Goal: Task Accomplishment & Management: Use online tool/utility

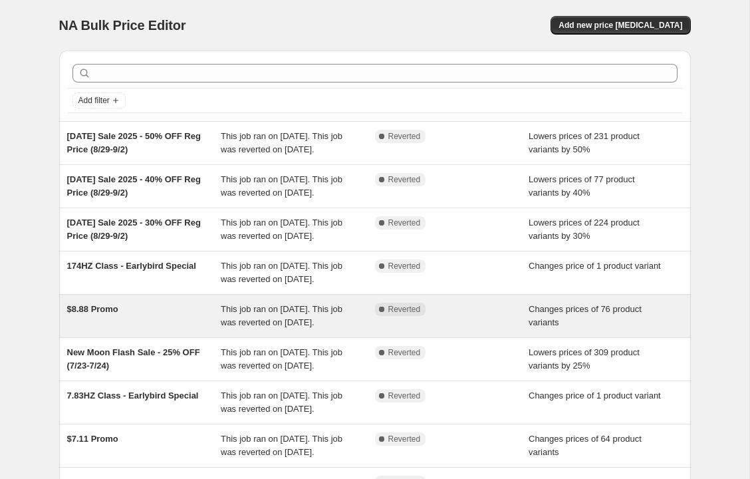
click at [337, 327] on span "This job ran on [DATE]. This job was reverted on [DATE]." at bounding box center [282, 315] width 122 height 23
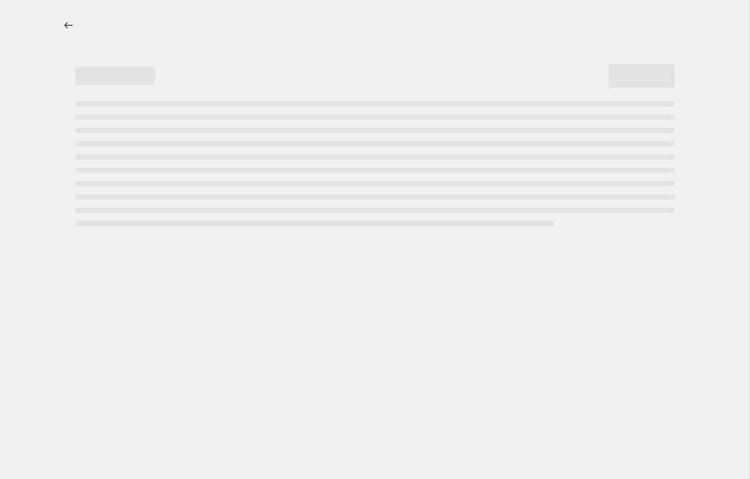
select select "tag"
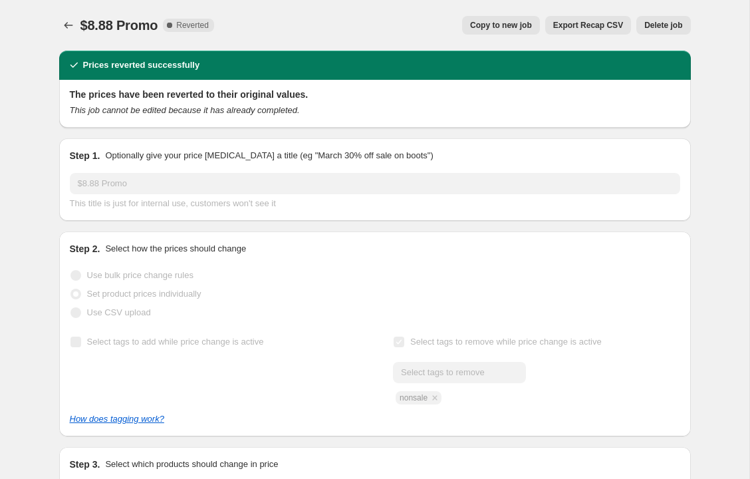
click at [477, 29] on span "Copy to new job" at bounding box center [501, 25] width 62 height 11
select select "tag"
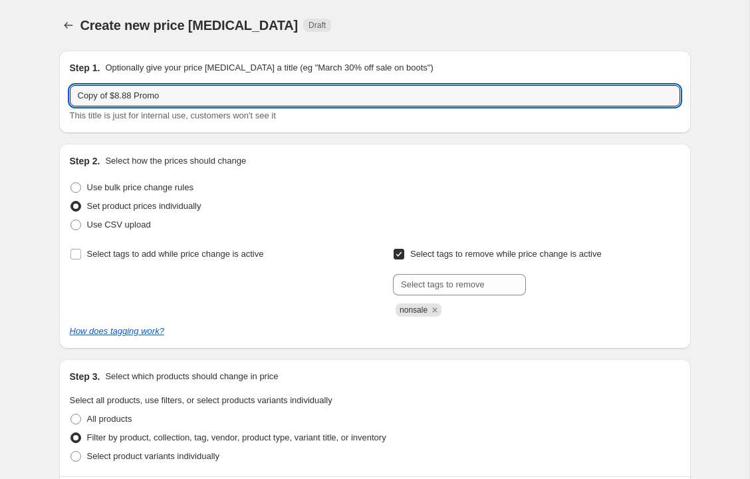
drag, startPoint x: 135, startPoint y: 97, endPoint x: 29, endPoint y: 98, distance: 106.4
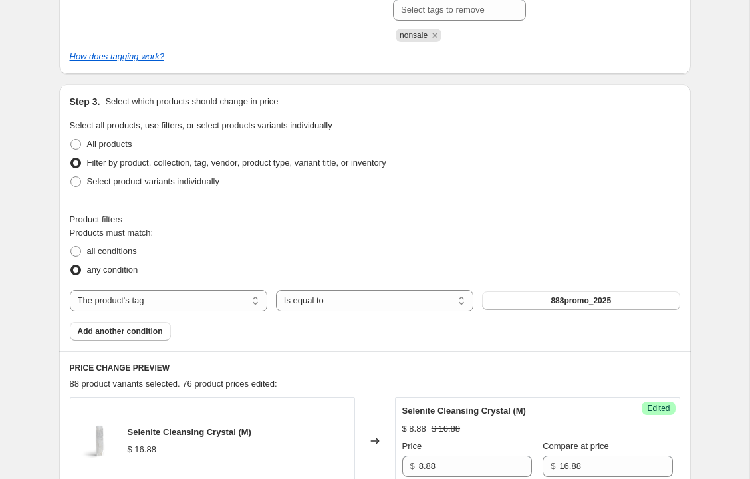
scroll to position [275, 0]
type input "$10.10 Promo"
click at [578, 293] on button "888promo_2025" at bounding box center [580, 300] width 197 height 19
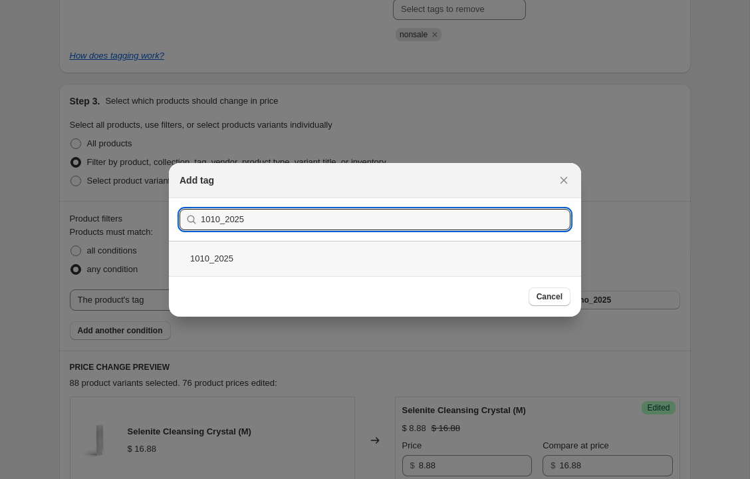
type input "1010_2025"
click at [229, 259] on div "1010_2025" at bounding box center [375, 258] width 412 height 35
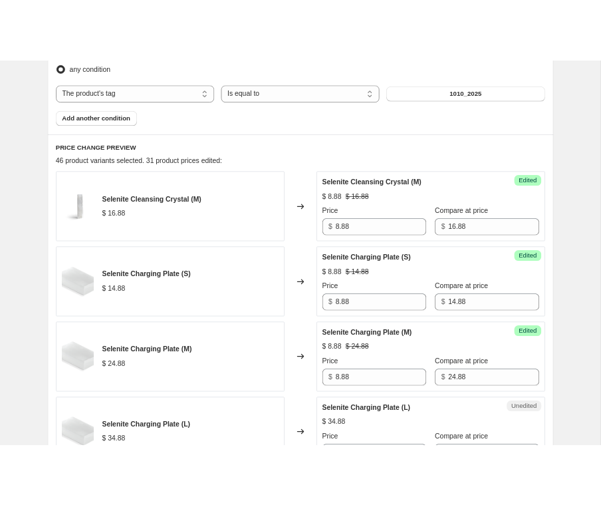
scroll to position [534, 0]
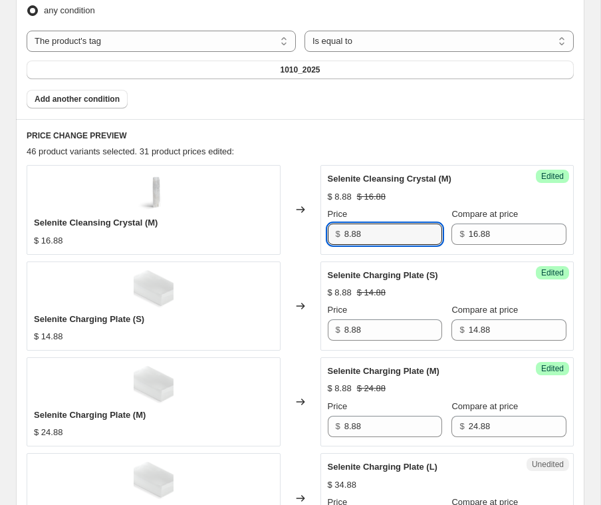
drag, startPoint x: 384, startPoint y: 232, endPoint x: 312, endPoint y: 232, distance: 71.8
click at [312, 232] on div "Selenite Cleansing Crystal (M) $ 16.88 Changed to Success Edited Selenite Clean…" at bounding box center [300, 209] width 547 height 89
drag, startPoint x: 376, startPoint y: 233, endPoint x: 300, endPoint y: 233, distance: 75.8
click at [300, 233] on div "Selenite Cleansing Crystal (M) $ 16.88 Changed to Success Edited Selenite Clean…" at bounding box center [300, 209] width 547 height 89
type input "10.10"
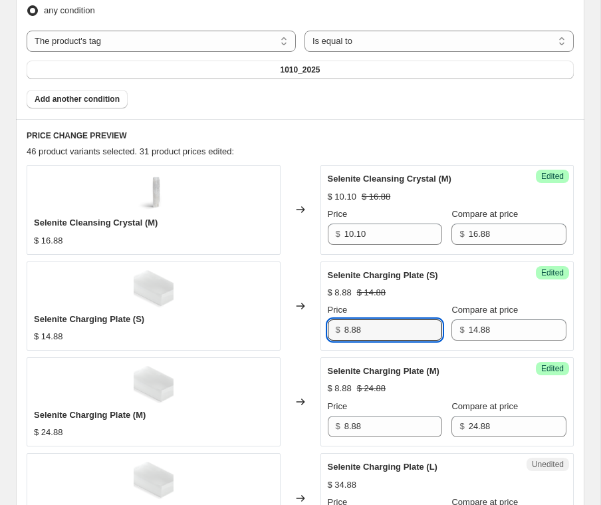
drag, startPoint x: 369, startPoint y: 330, endPoint x: 312, endPoint y: 330, distance: 56.5
click at [312, 330] on div "Selenite Charging Plate (S) $ 14.88 Changed to Success Edited Selenite Charging…" at bounding box center [300, 305] width 547 height 89
paste input "10.10"
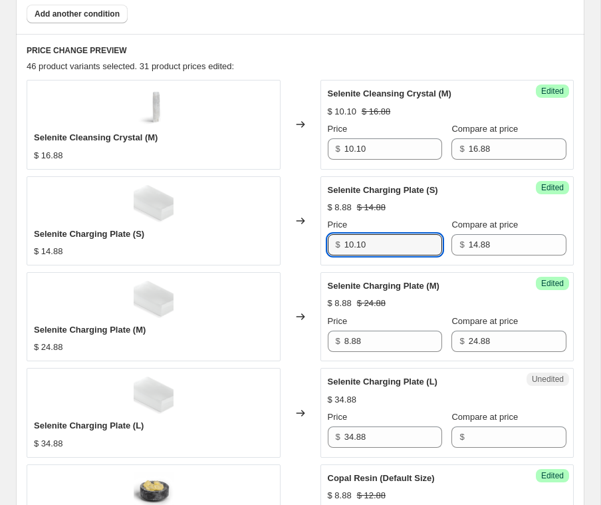
scroll to position [624, 0]
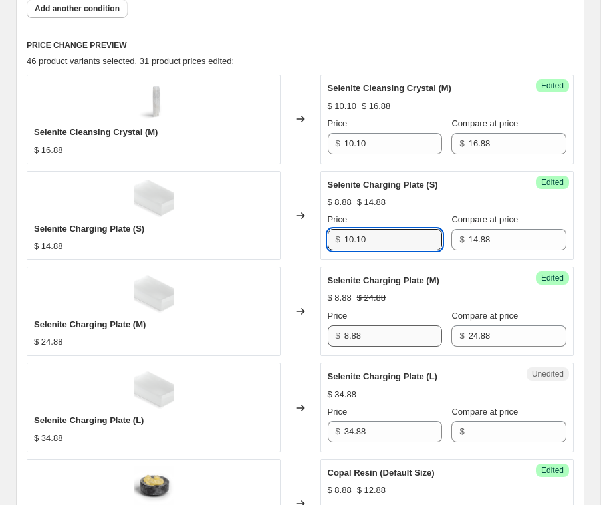
type input "10.10"
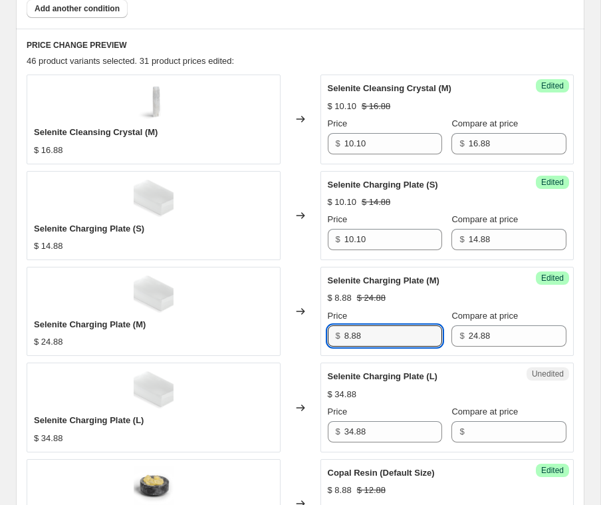
drag, startPoint x: 388, startPoint y: 333, endPoint x: 287, endPoint y: 333, distance: 100.4
click at [289, 333] on div "Selenite Charging Plate (M) $ 24.88 Changed to Success Edited Selenite Charging…" at bounding box center [300, 311] width 547 height 89
paste input "10.10"
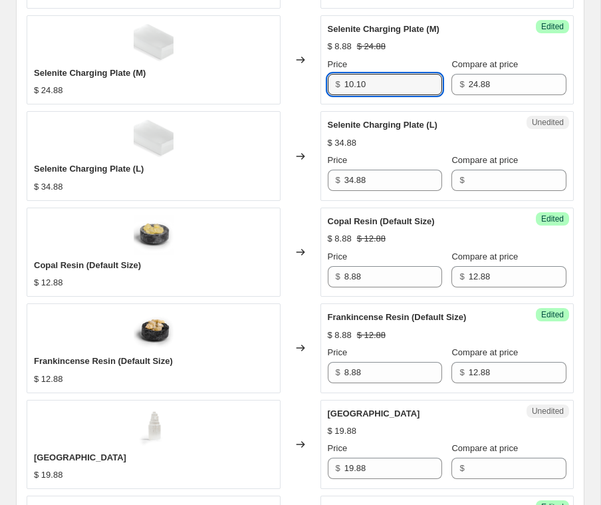
scroll to position [884, 0]
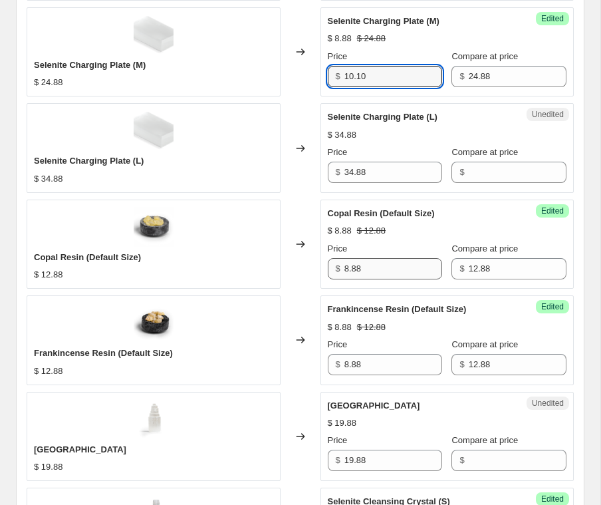
type input "10.10"
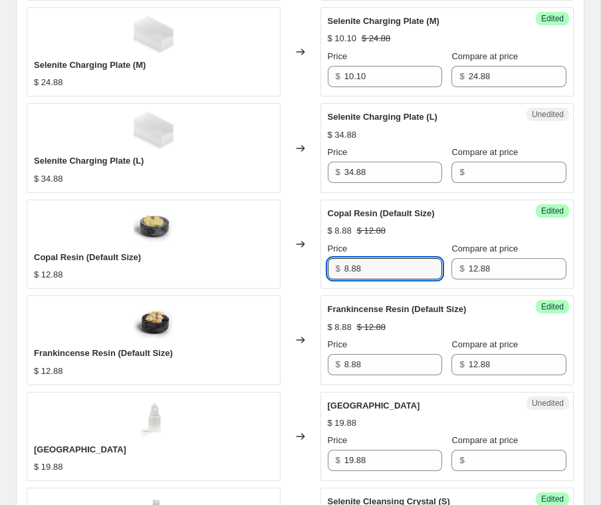
drag, startPoint x: 371, startPoint y: 265, endPoint x: 309, endPoint y: 266, distance: 61.8
click at [309, 265] on div "Copal Resin (Default Size) $ 12.88 Changed to Success Edited Copal Resin (Defau…" at bounding box center [300, 243] width 547 height 89
paste input "10.10"
type input "10.10"
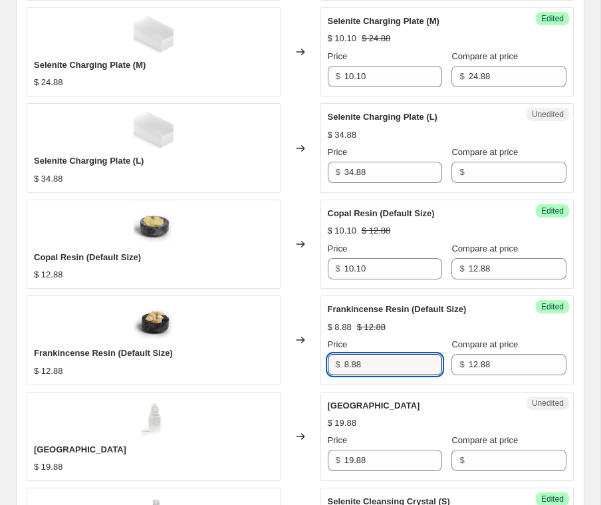
drag, startPoint x: 378, startPoint y: 359, endPoint x: 316, endPoint y: 359, distance: 62.5
click at [316, 359] on div "Frankincense Resin (Default Size) $ 12.88 Changed to Success Edited Frankincens…" at bounding box center [300, 339] width 547 height 89
paste input "10.10"
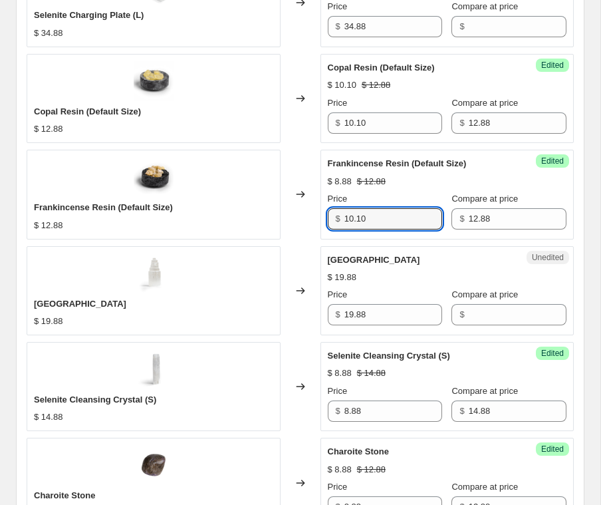
scroll to position [1052, 0]
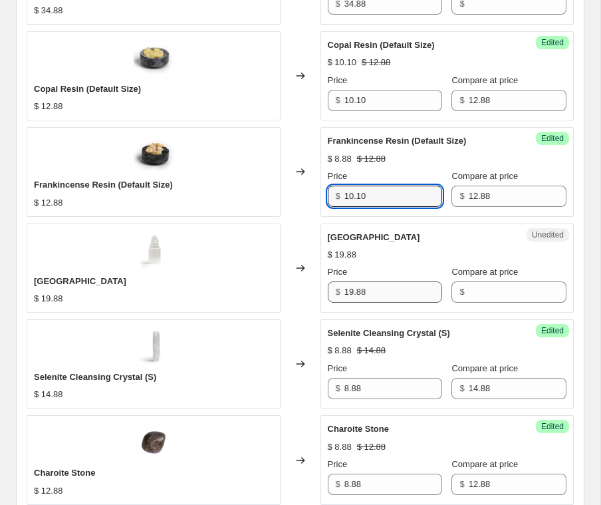
type input "10.10"
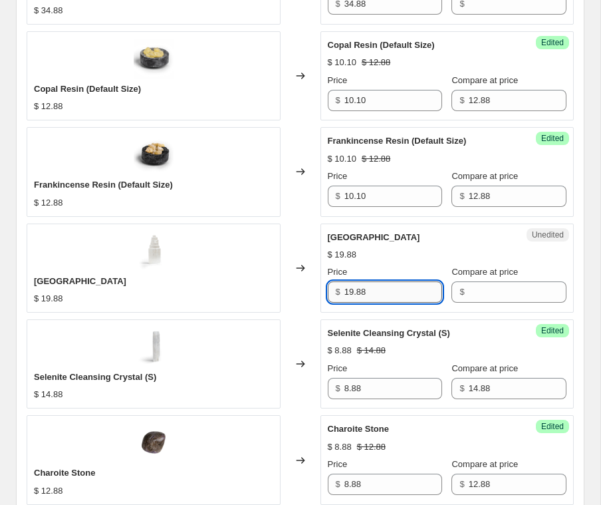
drag, startPoint x: 386, startPoint y: 291, endPoint x: 374, endPoint y: 291, distance: 12.6
click at [374, 291] on input "19.88" at bounding box center [393, 291] width 98 height 21
click at [487, 294] on input "Compare at price" at bounding box center [518, 291] width 98 height 21
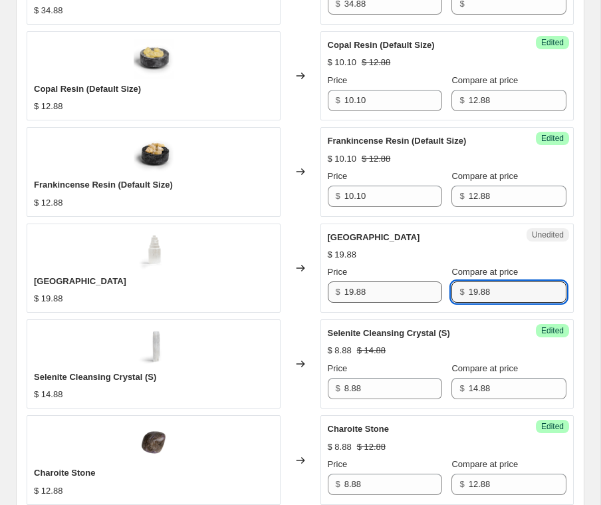
type input "19.88"
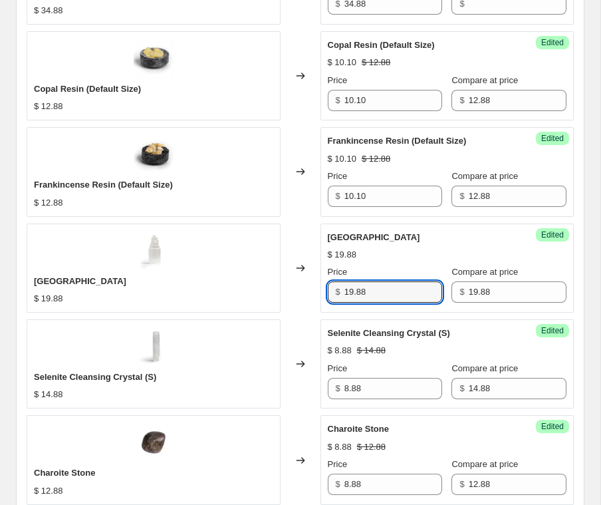
drag, startPoint x: 400, startPoint y: 293, endPoint x: 302, endPoint y: 293, distance: 97.7
click at [302, 293] on div "Selenite Tower $ 19.88 Changed to Success Edited Selenite Tower $ 19.88 Price $…" at bounding box center [300, 267] width 547 height 89
paste input "0.10"
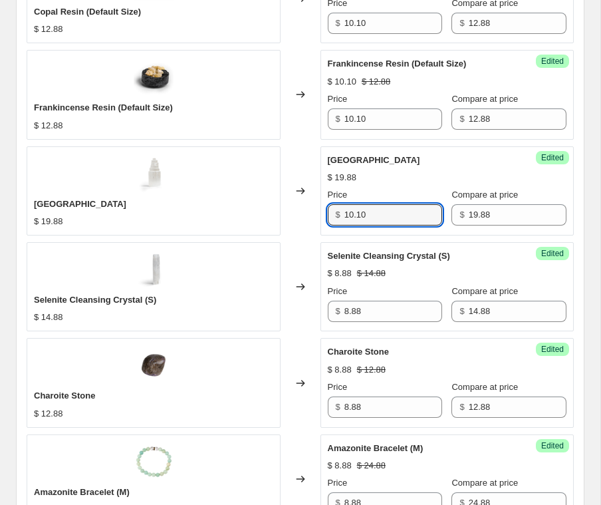
scroll to position [1130, 0]
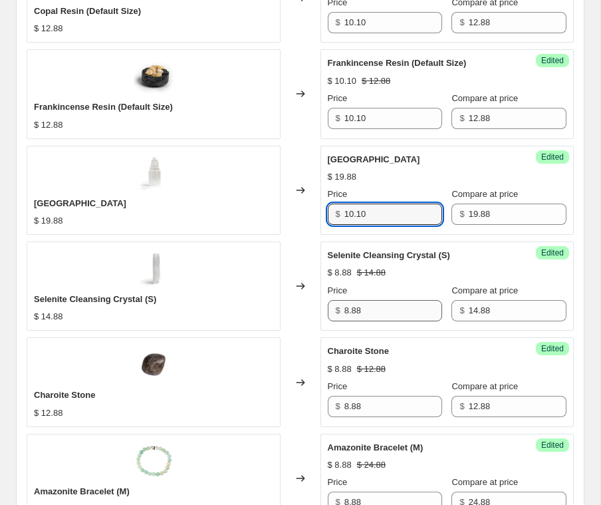
type input "10.10"
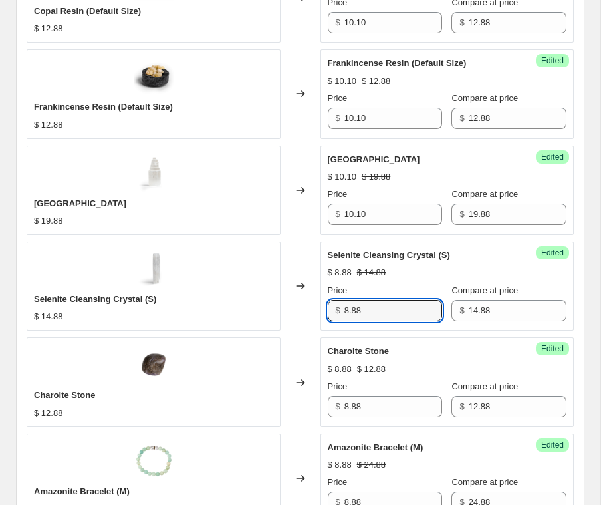
drag, startPoint x: 381, startPoint y: 312, endPoint x: 329, endPoint y: 312, distance: 51.9
click at [330, 312] on div "$ 8.88" at bounding box center [385, 310] width 115 height 21
paste input "10.10"
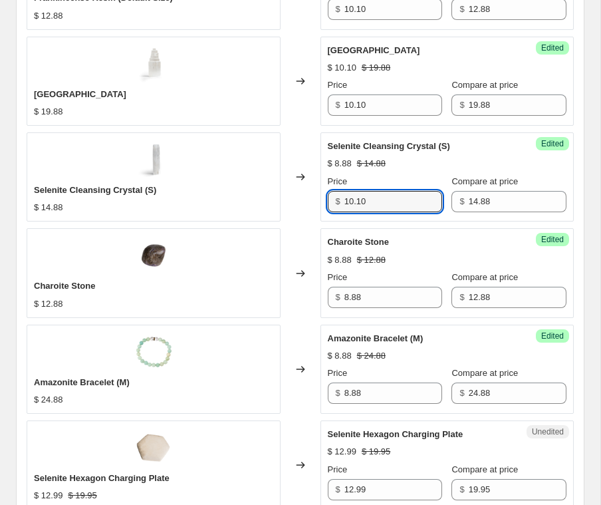
scroll to position [1240, 0]
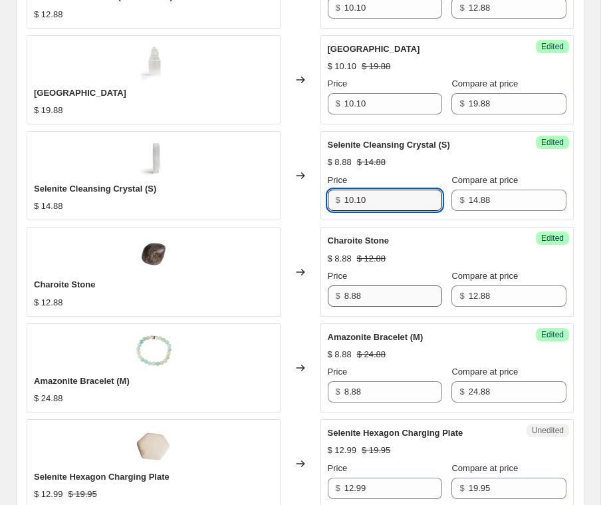
type input "10.10"
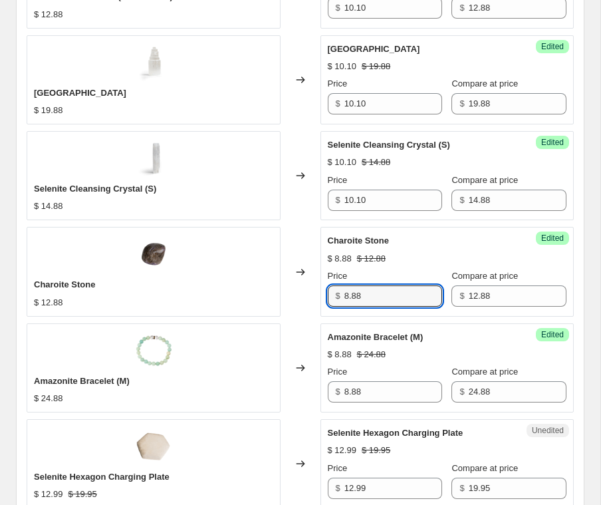
drag, startPoint x: 371, startPoint y: 296, endPoint x: 308, endPoint y: 297, distance: 63.2
click at [309, 297] on div "Charoite Stone $ 12.88 Changed to Success Edited Charoite Stone $ 8.88 $ 12.88 …" at bounding box center [300, 271] width 547 height 89
paste input "10.10"
type input "10.10"
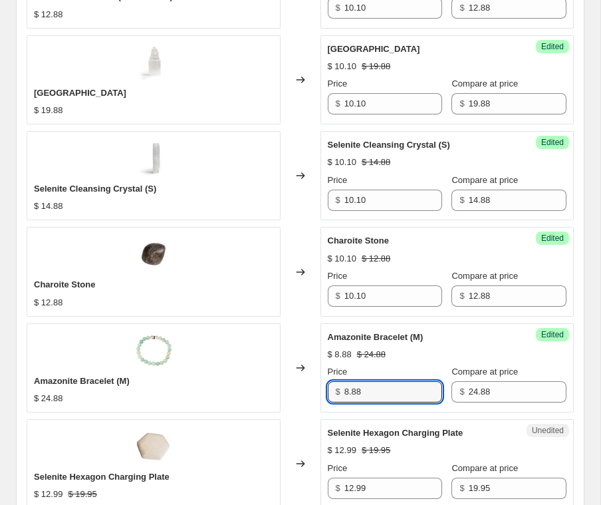
drag, startPoint x: 366, startPoint y: 393, endPoint x: 308, endPoint y: 393, distance: 57.2
click at [309, 393] on div "Amazonite Bracelet (M) $ 24.88 Changed to Success Edited Amazonite Bracelet (M)…" at bounding box center [300, 367] width 547 height 89
paste input "10.10"
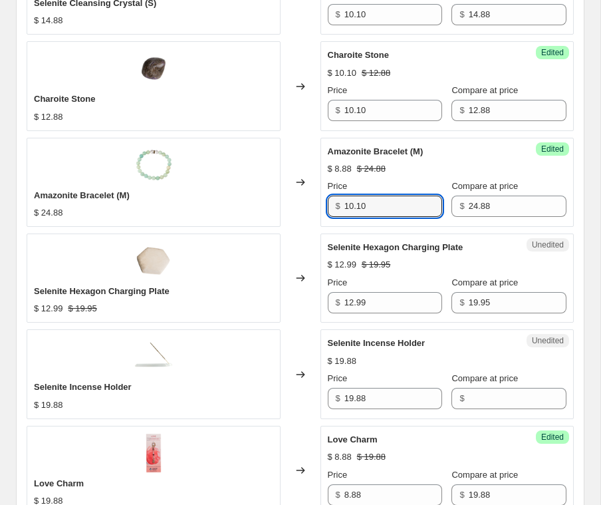
scroll to position [1429, 0]
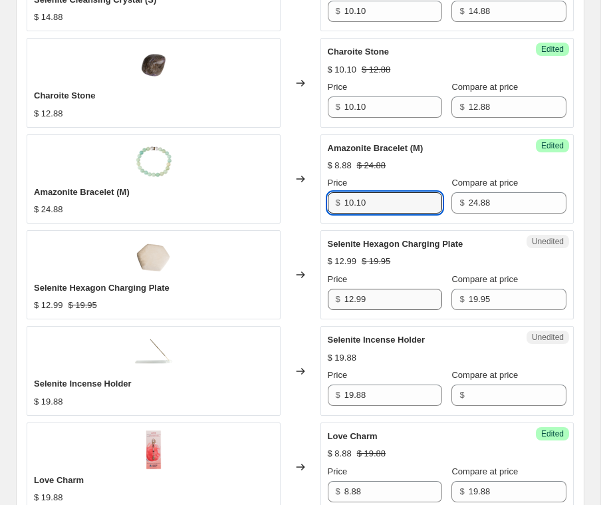
type input "10.10"
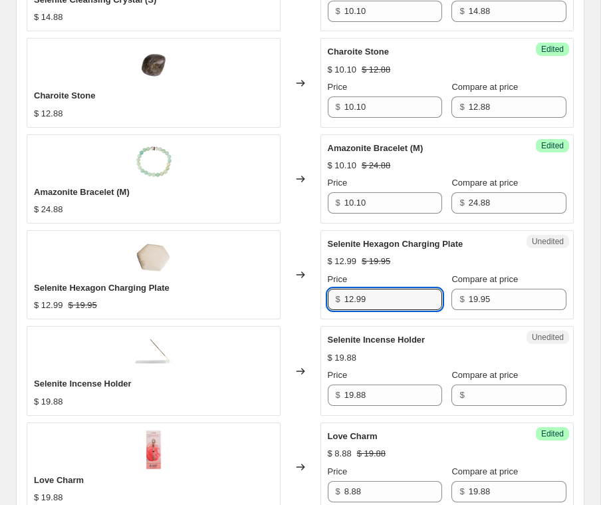
drag, startPoint x: 378, startPoint y: 295, endPoint x: 295, endPoint y: 295, distance: 82.4
click at [295, 295] on div "Selenite Hexagon Charging Plate $ 12.99 $ 19.95 Changed to Unedited Selenite He…" at bounding box center [300, 274] width 547 height 89
paste input "0.10"
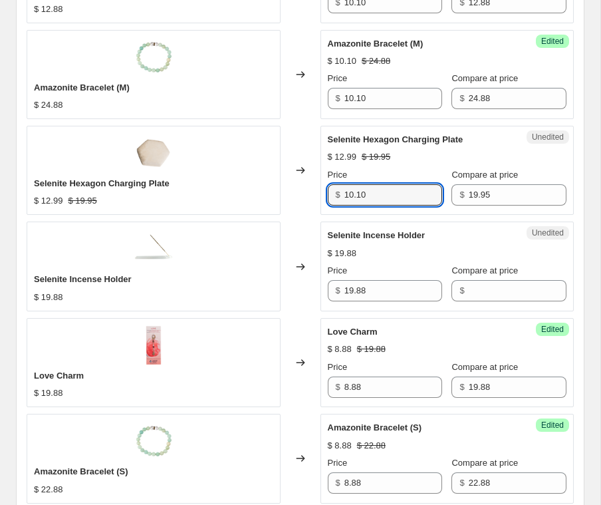
scroll to position [1538, 0]
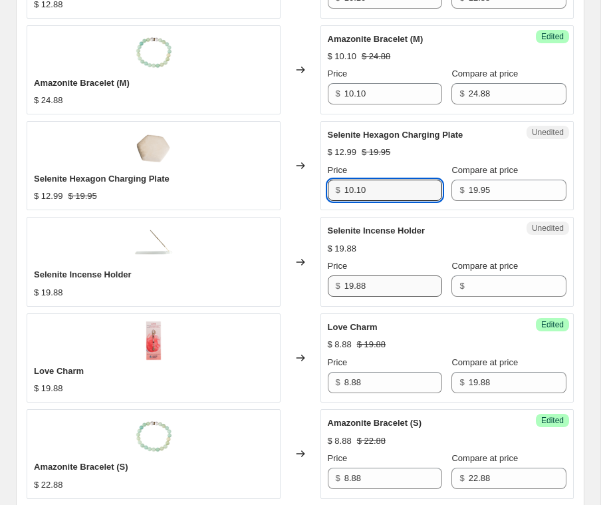
type input "10.10"
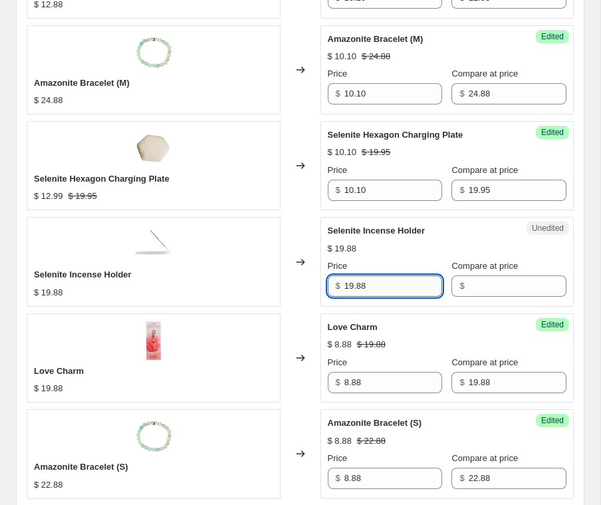
click at [375, 286] on input "19.88" at bounding box center [393, 285] width 98 height 21
click at [501, 280] on input "Compare at price" at bounding box center [518, 285] width 98 height 21
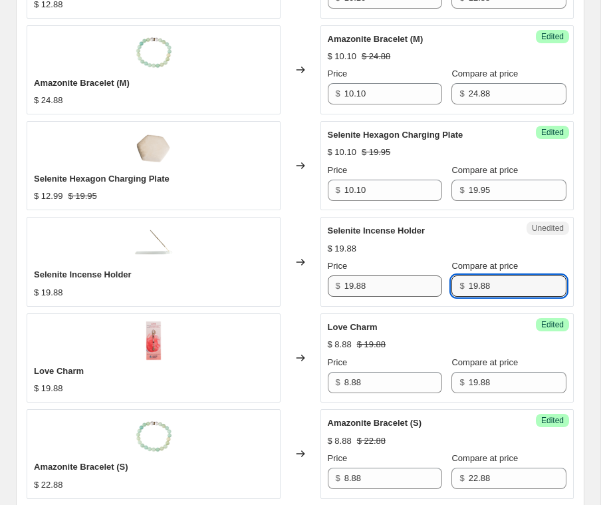
type input "19.88"
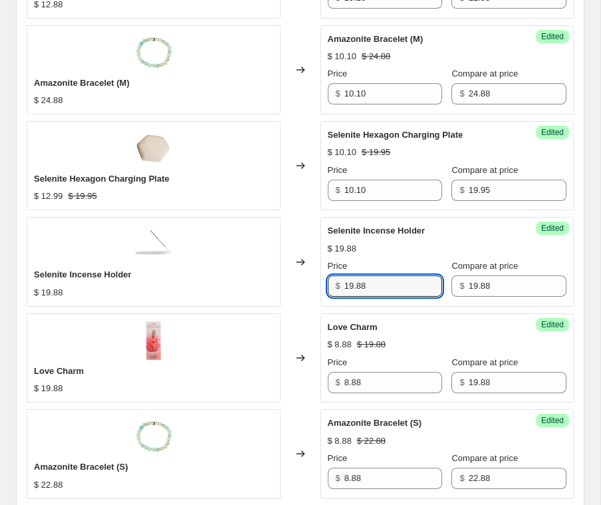
drag, startPoint x: 397, startPoint y: 287, endPoint x: 283, endPoint y: 287, distance: 113.7
click at [283, 287] on div "Selenite Incense Holder $ 19.88 Changed to Success Edited Selenite Incense Hold…" at bounding box center [300, 261] width 547 height 89
paste input "0.10"
type input "10.10"
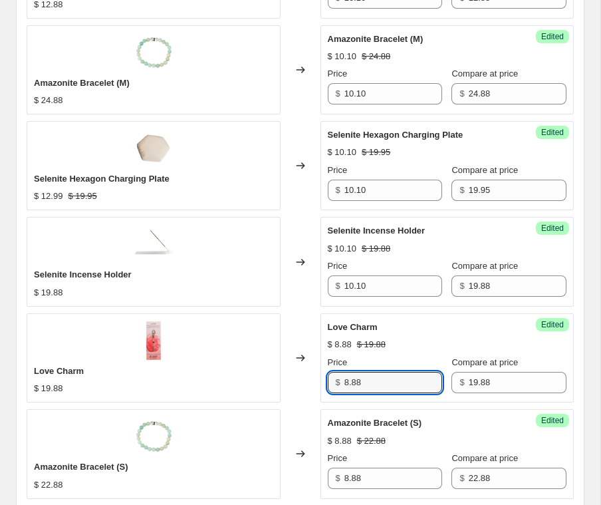
drag, startPoint x: 388, startPoint y: 388, endPoint x: 291, endPoint y: 388, distance: 96.4
click at [292, 388] on div "Love Charm $ 19.88 Changed to Success Edited Love Charm $ 8.88 $ 19.88 Price $ …" at bounding box center [300, 357] width 547 height 89
paste input "10.10"
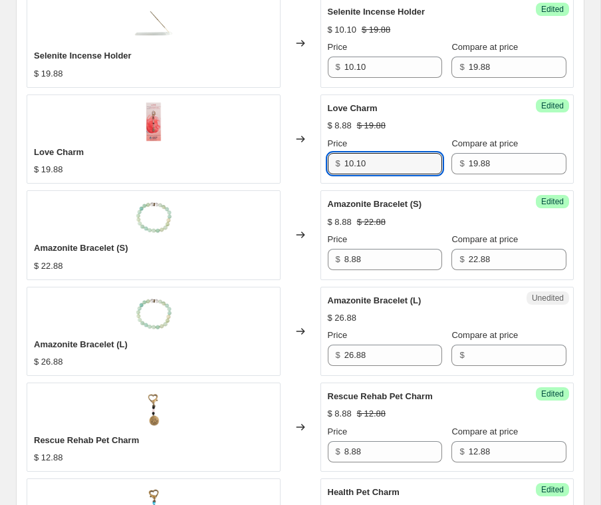
scroll to position [1824, 0]
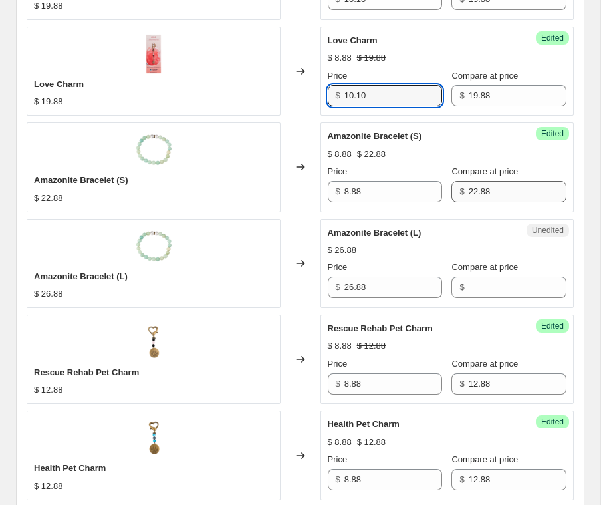
type input "10.10"
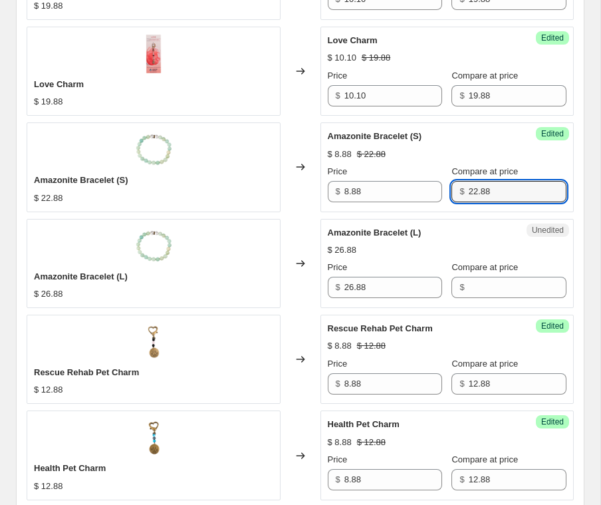
drag, startPoint x: 502, startPoint y: 189, endPoint x: 456, endPoint y: 189, distance: 45.9
click at [457, 189] on div "$ 22.88" at bounding box center [508, 191] width 115 height 21
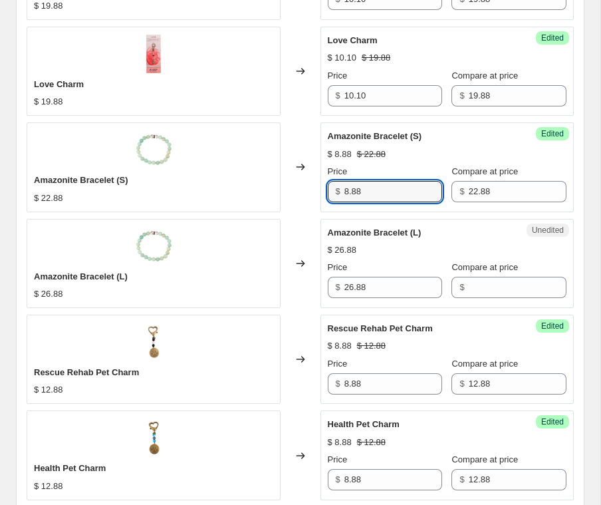
drag, startPoint x: 376, startPoint y: 188, endPoint x: 310, endPoint y: 188, distance: 65.2
click at [310, 188] on div "Amazonite Bracelet (S) $ 22.88 Changed to Success Edited Amazonite Bracelet (S)…" at bounding box center [300, 166] width 547 height 89
type input "22.88"
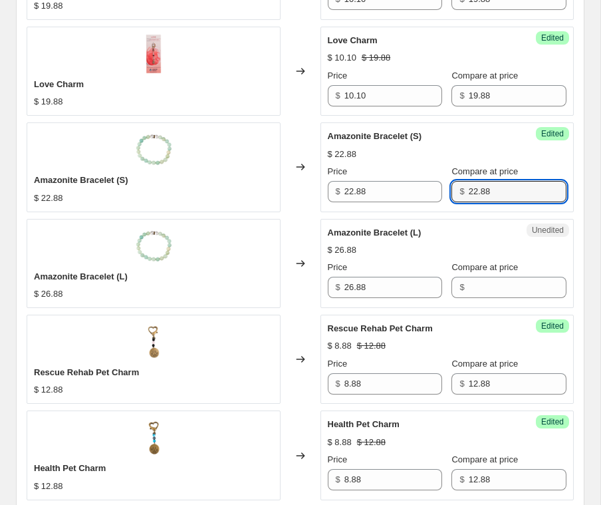
drag, startPoint x: 491, startPoint y: 192, endPoint x: 438, endPoint y: 179, distance: 54.2
click at [438, 179] on div "Price $ 22.88 Compare at price $ 22.88" at bounding box center [447, 183] width 239 height 37
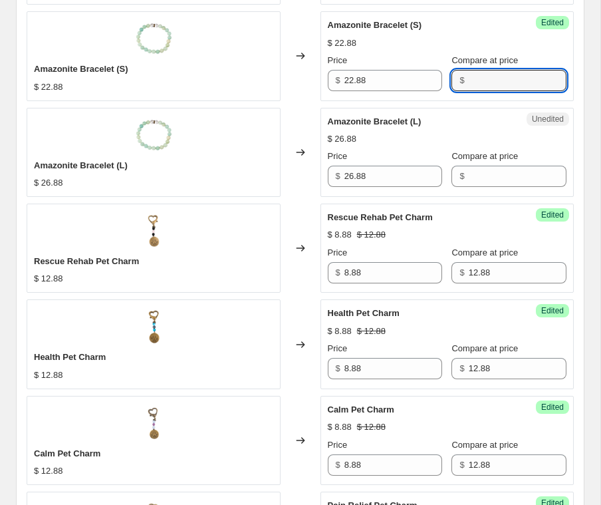
scroll to position [1941, 0]
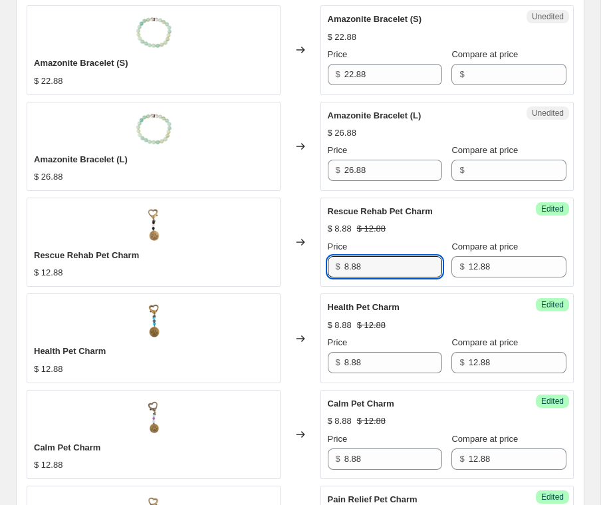
drag, startPoint x: 375, startPoint y: 269, endPoint x: 338, endPoint y: 269, distance: 37.2
click at [338, 269] on div "$ 8.88" at bounding box center [385, 266] width 115 height 21
paste input "10.10"
type input "10.10"
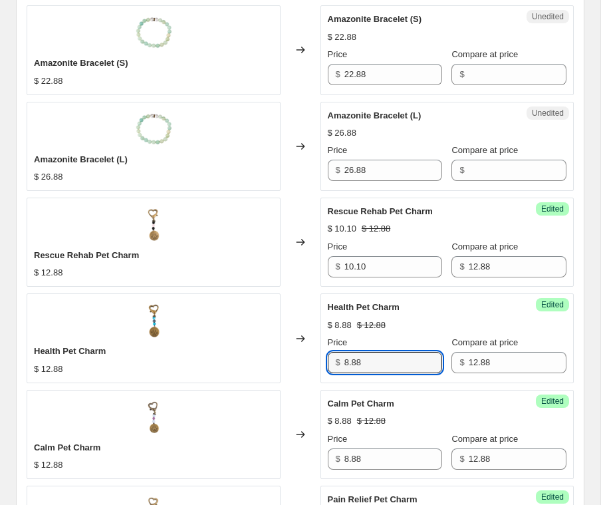
drag, startPoint x: 348, startPoint y: 365, endPoint x: 302, endPoint y: 365, distance: 45.9
click at [302, 365] on div "Health Pet Charm $ 12.88 Changed to Success Edited Health Pet Charm $ 8.88 $ 12…" at bounding box center [300, 337] width 547 height 89
paste input "10.10"
type input "10.10"
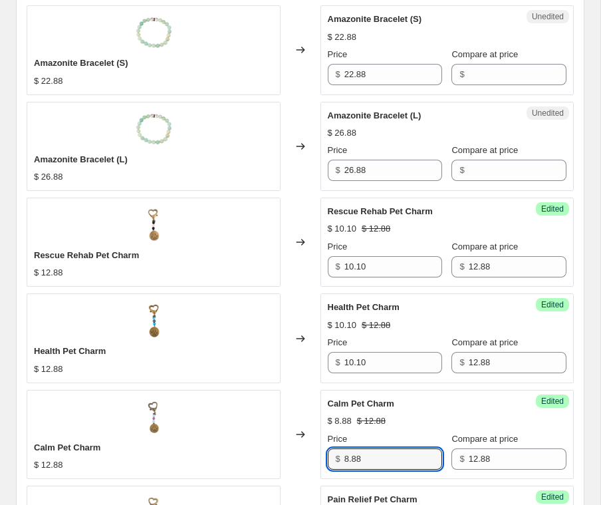
drag, startPoint x: 373, startPoint y: 460, endPoint x: 309, endPoint y: 459, distance: 63.8
click at [309, 459] on div "Calm Pet Charm $ 12.88 Changed to Success Edited Calm Pet Charm $ 8.88 $ 12.88 …" at bounding box center [300, 434] width 547 height 89
paste input "10.10"
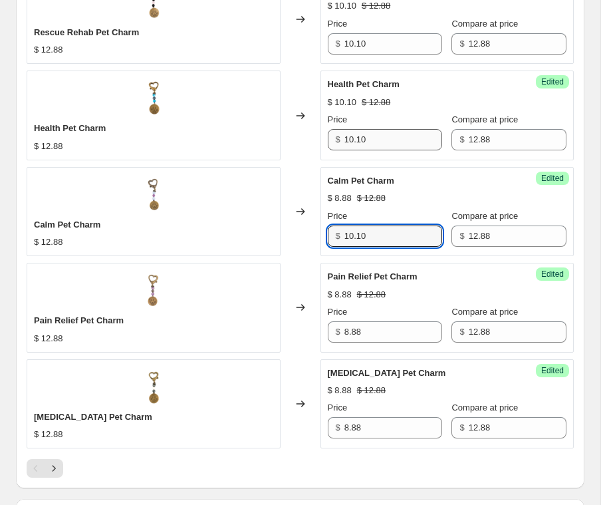
scroll to position [2170, 0]
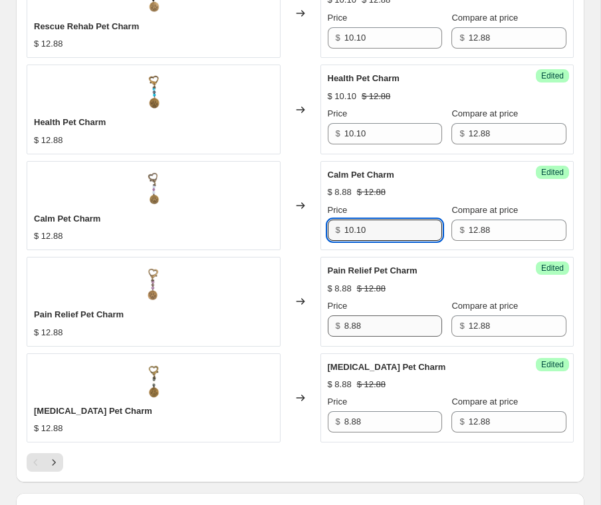
type input "10.10"
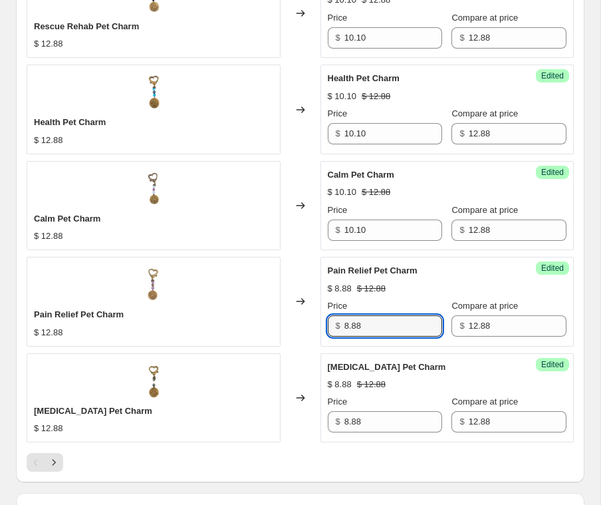
drag, startPoint x: 388, startPoint y: 330, endPoint x: 322, endPoint y: 330, distance: 65.2
click at [322, 330] on div "Success Edited Pain Relief Pet Charm $ 8.88 $ 12.88 Price $ 8.88 Compare at pri…" at bounding box center [447, 301] width 254 height 89
paste input "10.10"
type input "10.10"
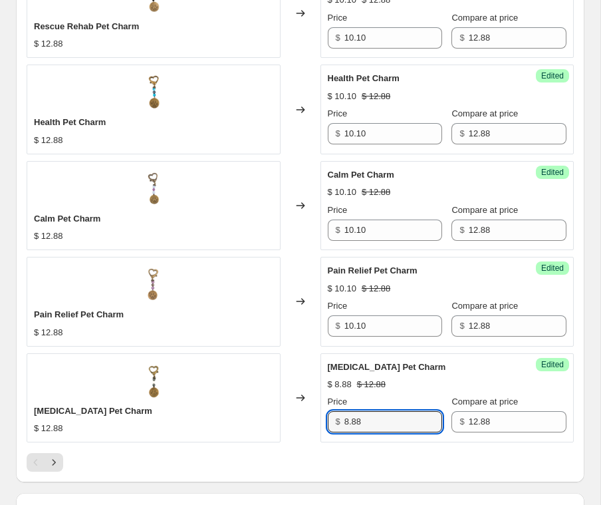
drag, startPoint x: 368, startPoint y: 418, endPoint x: 297, endPoint y: 418, distance: 71.1
click at [297, 418] on div "[MEDICAL_DATA] Pet Charm $ 12.88 Changed to Success Edited [MEDICAL_DATA] Pet C…" at bounding box center [300, 397] width 547 height 89
paste input "10.10"
type input "10.10"
click at [53, 461] on icon "Next" at bounding box center [53, 461] width 13 height 13
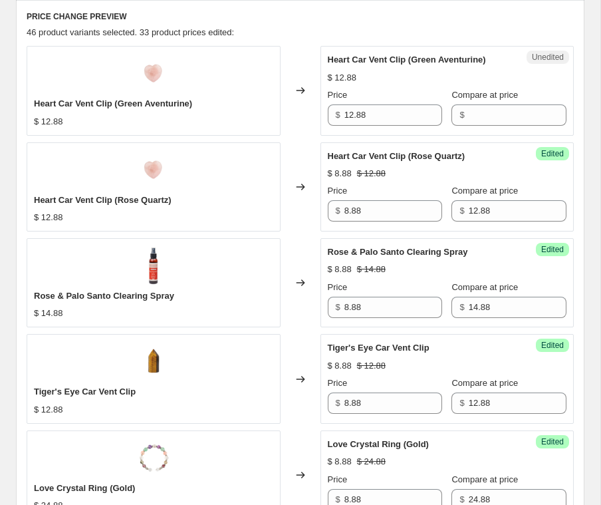
scroll to position [647, 0]
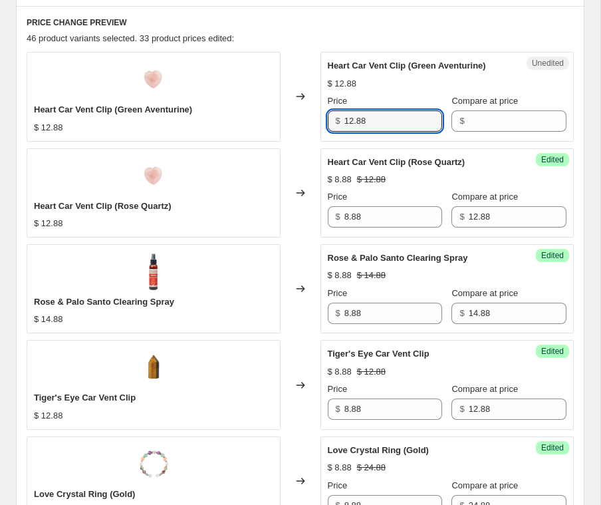
drag, startPoint x: 380, startPoint y: 123, endPoint x: 326, endPoint y: 123, distance: 53.2
click at [328, 123] on div "$ 12.88" at bounding box center [385, 120] width 115 height 21
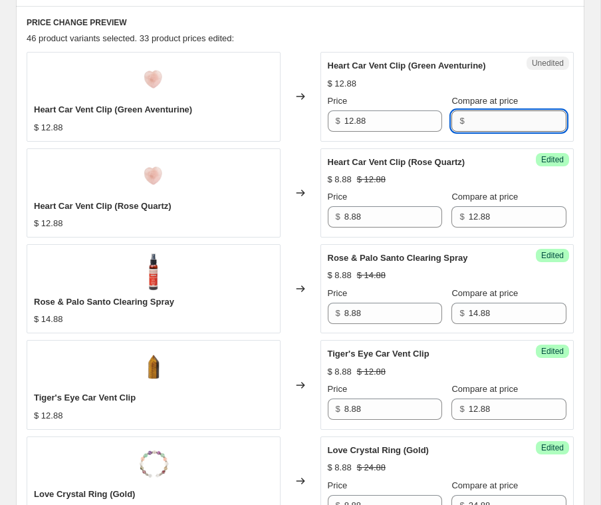
click at [475, 118] on input "Compare at price" at bounding box center [518, 120] width 98 height 21
type input "12.88"
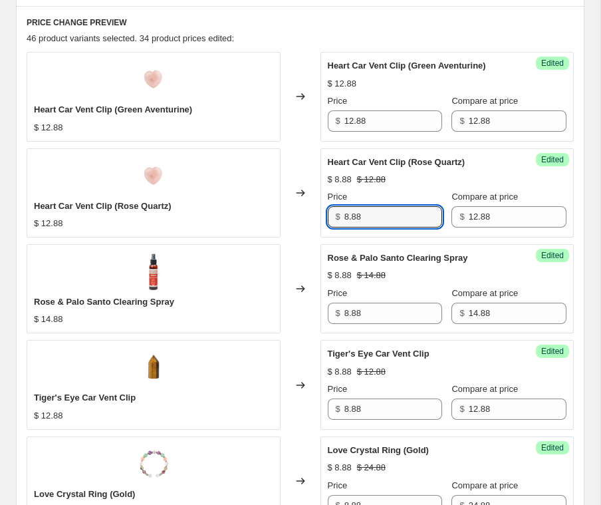
drag, startPoint x: 382, startPoint y: 217, endPoint x: 325, endPoint y: 217, distance: 57.2
click at [325, 217] on div "Success Edited Heart Car Vent Clip (Rose Quartz) $ 8.88 $ 12.88 Price $ 8.88 Co…" at bounding box center [447, 192] width 254 height 89
paste input "10.10"
type input "10.10"
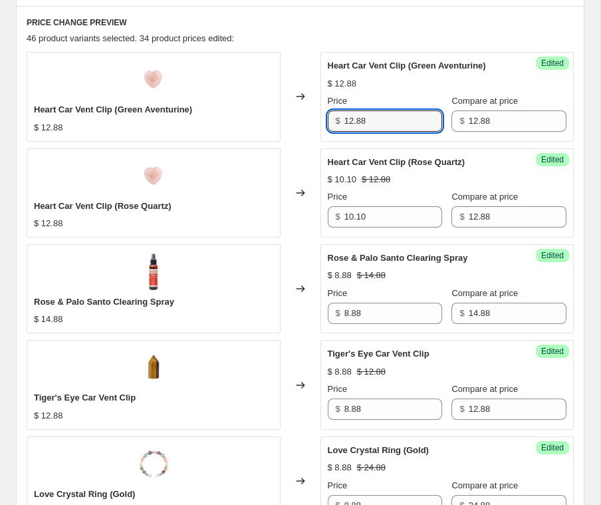
drag, startPoint x: 370, startPoint y: 119, endPoint x: 320, endPoint y: 117, distance: 49.9
click at [322, 117] on div "Success Edited Heart Car Vent Clip (Green Aventurine) $ 12.88 Price $ 12.88 Com…" at bounding box center [447, 96] width 254 height 89
paste input "0.10"
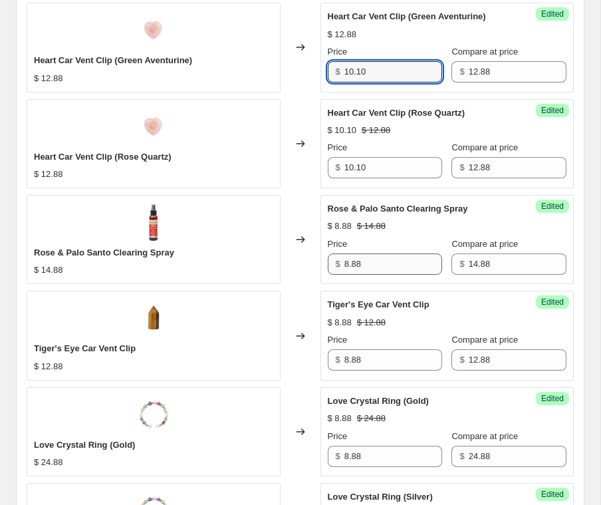
scroll to position [699, 0]
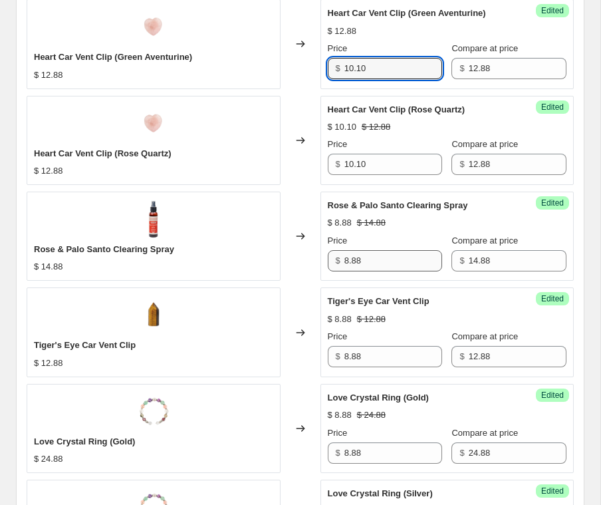
type input "10.10"
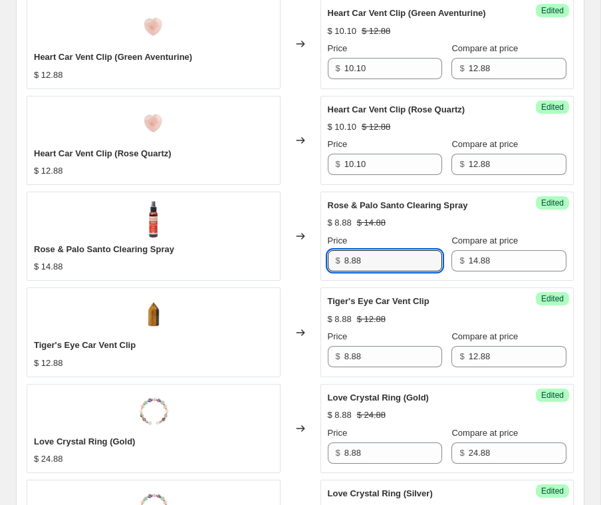
drag, startPoint x: 372, startPoint y: 261, endPoint x: 298, endPoint y: 258, distance: 74.5
click at [298, 258] on div "Rose & Palo Santo Clearing Spray $ 14.88 Changed to Success Edited Rose & Palo …" at bounding box center [300, 235] width 547 height 89
paste input "10.10"
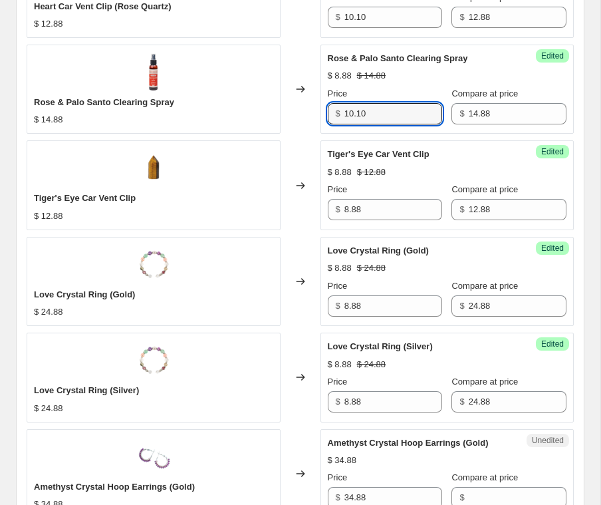
scroll to position [860, 0]
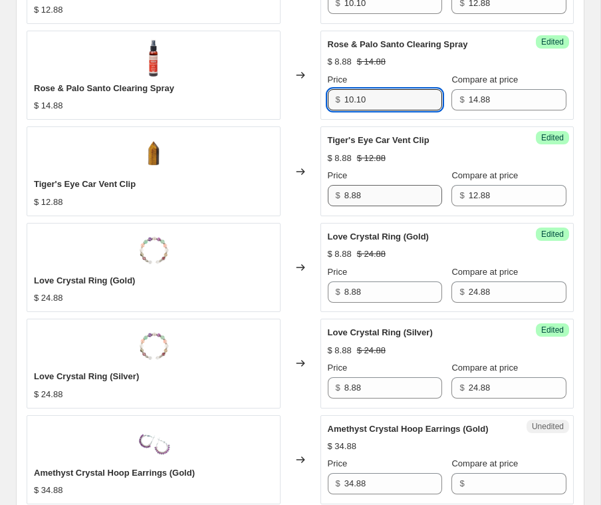
type input "10.10"
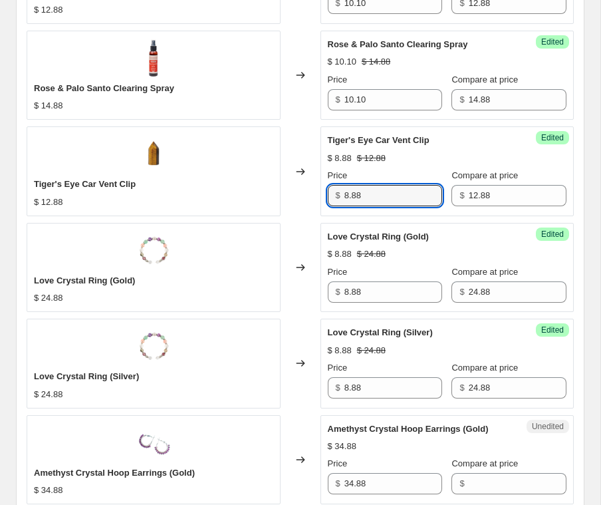
drag, startPoint x: 373, startPoint y: 196, endPoint x: 314, endPoint y: 196, distance: 59.2
click at [314, 196] on div "Tiger's Eye Car Vent Clip $ 12.88 Changed to Success Edited [PERSON_NAME]'s Eye…" at bounding box center [300, 170] width 547 height 89
paste input "10.10"
type input "10.10"
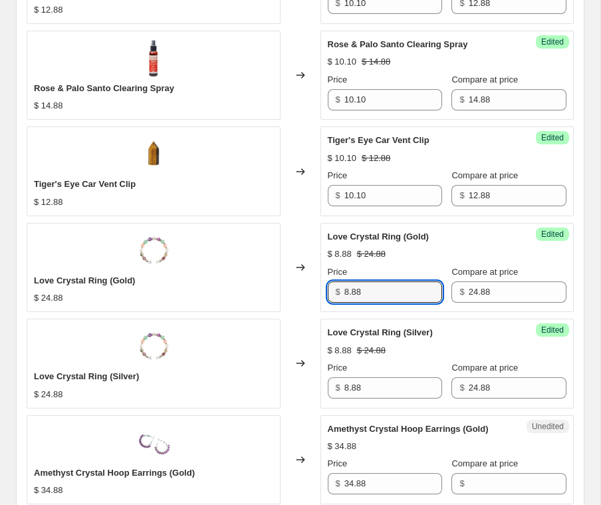
drag, startPoint x: 372, startPoint y: 293, endPoint x: 299, endPoint y: 288, distance: 74.0
click at [299, 288] on div "Love Crystal Ring (Gold) $ 24.88 Changed to Success Edited Love Crystal Ring (G…" at bounding box center [300, 267] width 547 height 89
type input "24.88"
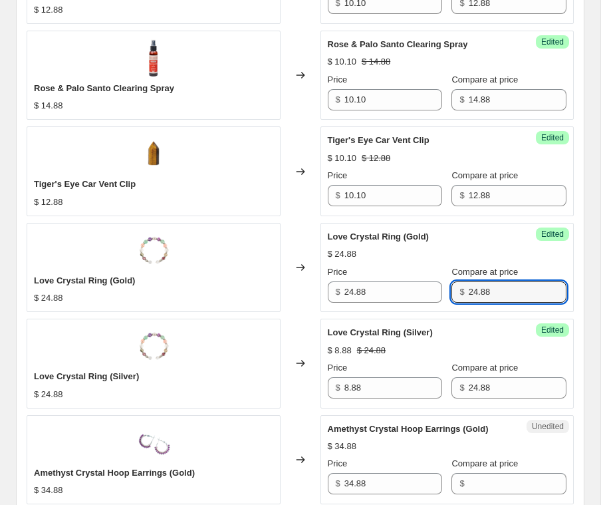
drag, startPoint x: 506, startPoint y: 292, endPoint x: 402, endPoint y: 274, distance: 105.3
click at [402, 274] on div "Price $ 24.88 Compare at price $ 24.88" at bounding box center [447, 283] width 239 height 37
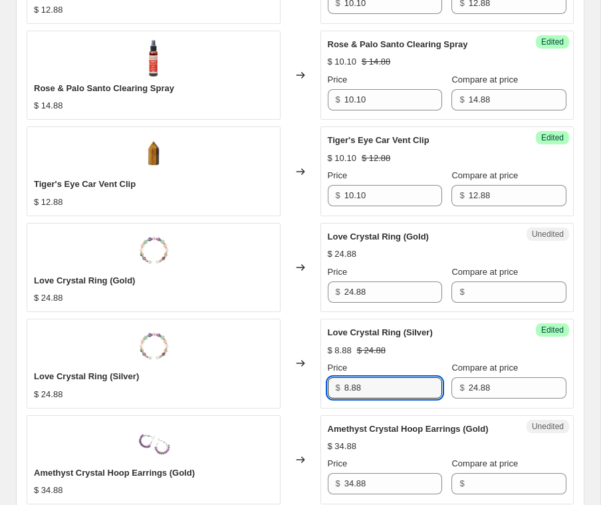
drag, startPoint x: 390, startPoint y: 389, endPoint x: 304, endPoint y: 384, distance: 85.2
click at [304, 384] on div "Love Crystal Ring (Silver) $ 24.88 Changed to Success Edited Love Crystal Ring …" at bounding box center [300, 362] width 547 height 89
paste input "10.10"
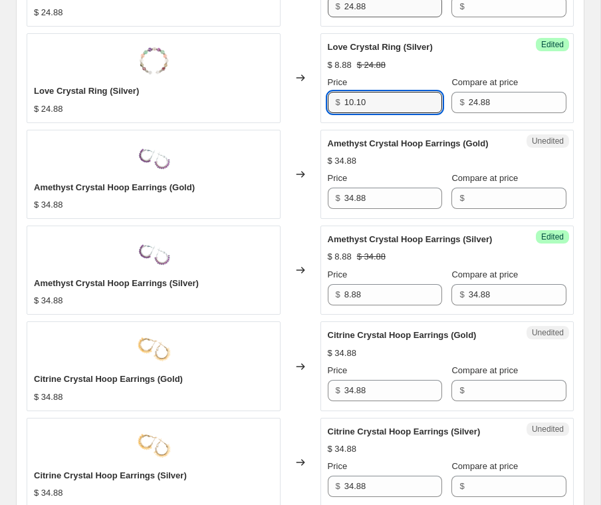
scroll to position [1147, 0]
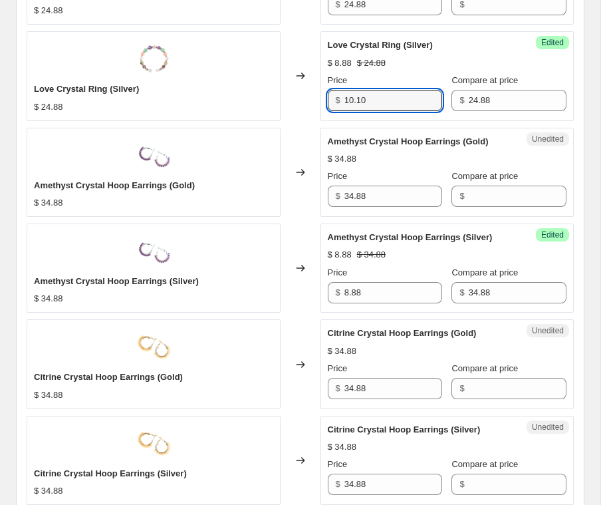
type input "10.10"
click at [492, 198] on input "Compare at price" at bounding box center [518, 195] width 98 height 21
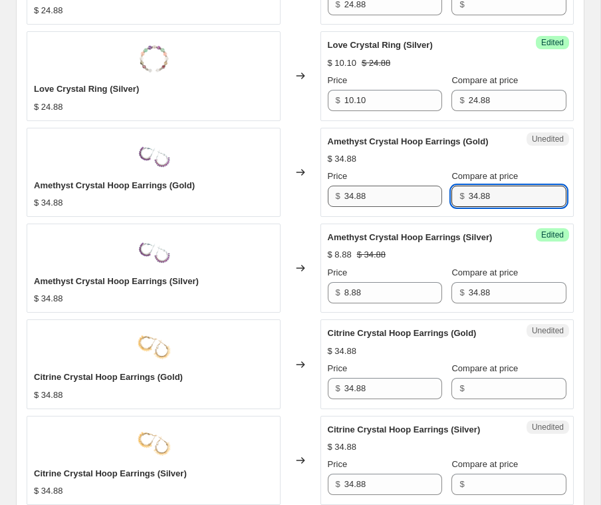
type input "34.88"
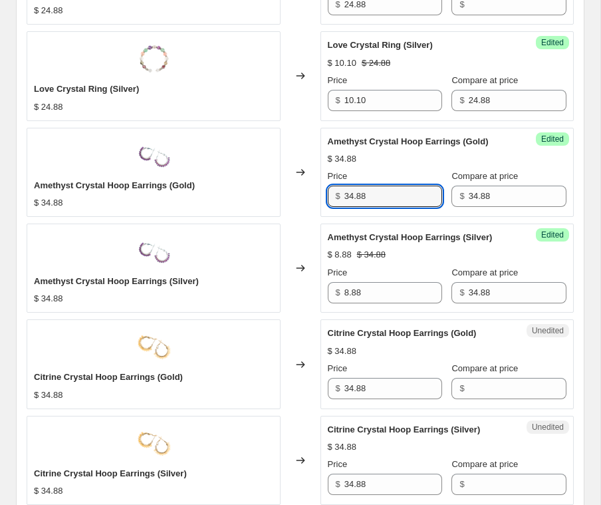
drag, startPoint x: 365, startPoint y: 191, endPoint x: 302, endPoint y: 191, distance: 62.5
click at [303, 191] on div "Amethyst Crystal Hoop Earrings (Gold) $ 34.88 Changed to Success Edited Amethys…" at bounding box center [300, 172] width 547 height 89
paste input "10.10"
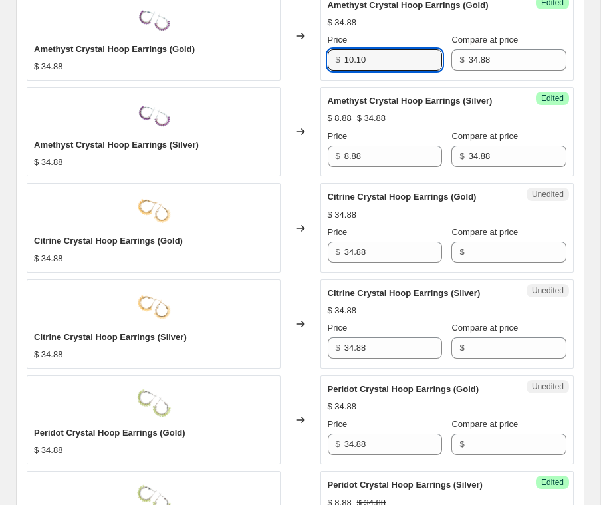
scroll to position [1284, 0]
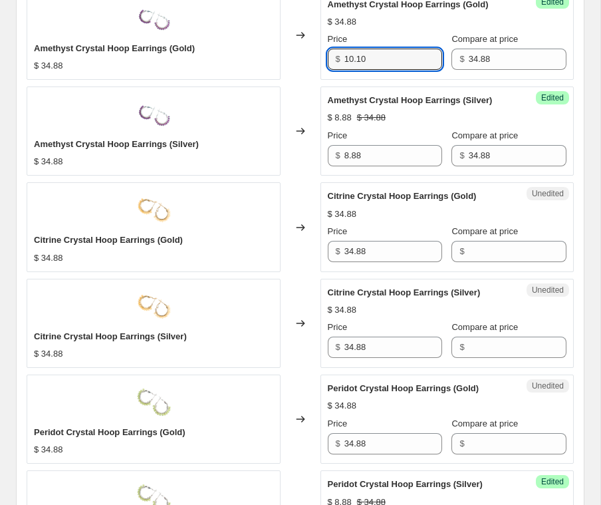
type input "10.10"
click at [491, 342] on input "Compare at price" at bounding box center [518, 346] width 98 height 21
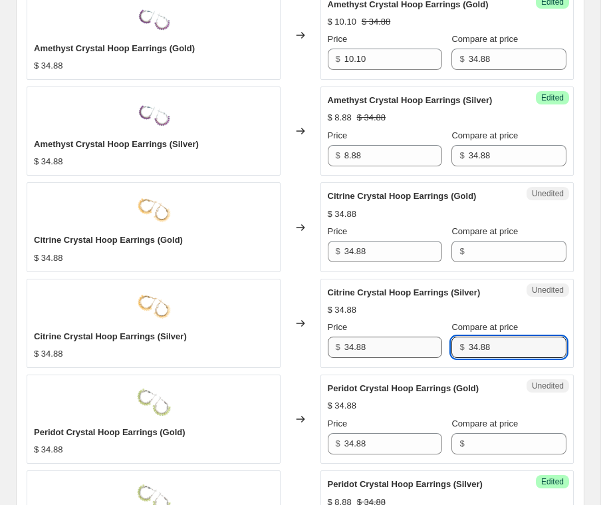
type input "34.88"
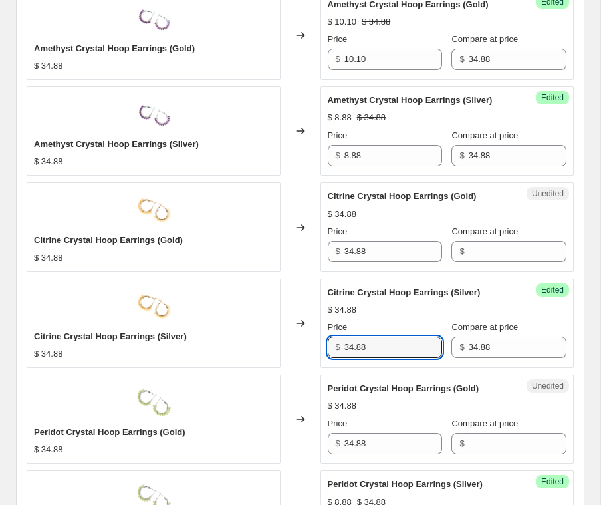
drag, startPoint x: 382, startPoint y: 346, endPoint x: 334, endPoint y: 346, distance: 48.5
click at [334, 346] on div "$ 34.88" at bounding box center [385, 346] width 115 height 21
paste input "10.10"
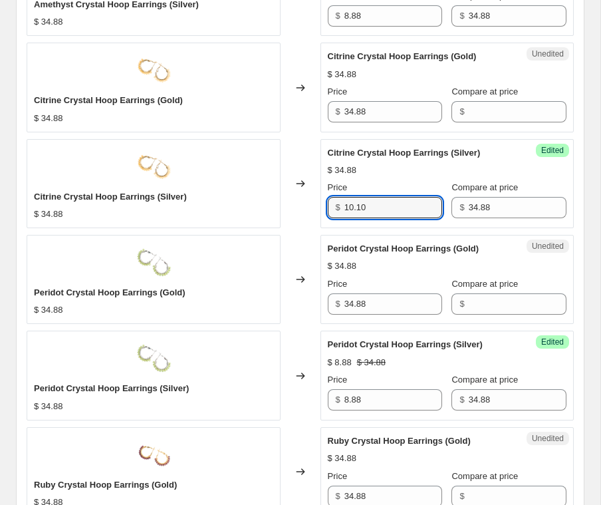
scroll to position [1425, 0]
type input "10.10"
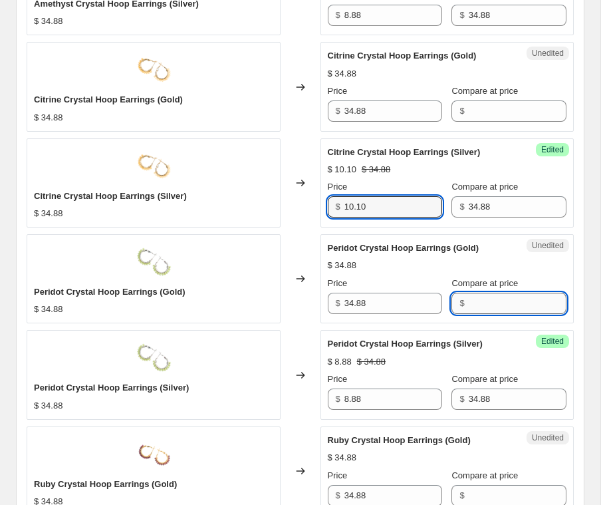
click at [476, 301] on input "Compare at price" at bounding box center [518, 303] width 98 height 21
type input "34.88"
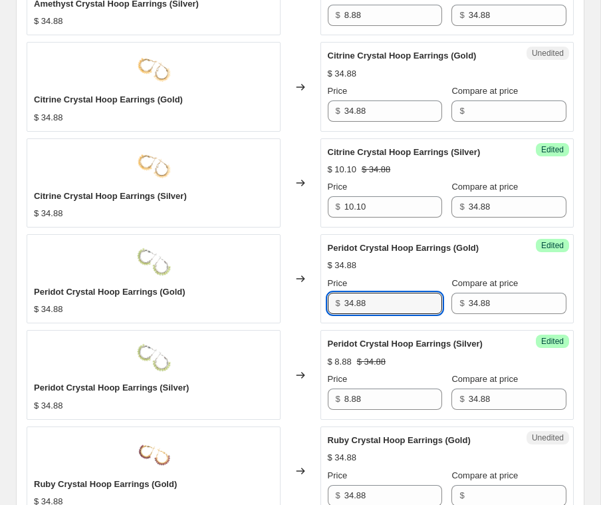
drag, startPoint x: 392, startPoint y: 303, endPoint x: 318, endPoint y: 303, distance: 74.5
click at [321, 303] on div "Success Edited Peridot Crystal Hoop Earrings (Gold) $ 34.88 Price $ 34.88 Compa…" at bounding box center [447, 278] width 254 height 89
paste input "10.10"
type input "10.10"
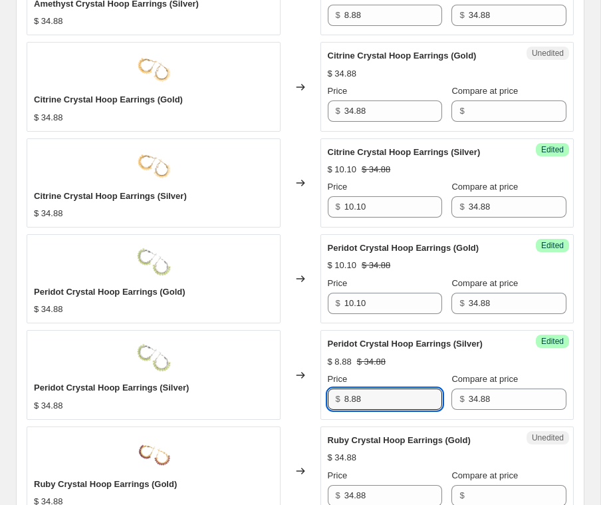
drag, startPoint x: 372, startPoint y: 401, endPoint x: 334, endPoint y: 401, distance: 38.6
click at [334, 401] on div "$ 8.88" at bounding box center [385, 398] width 115 height 21
paste input "10.10"
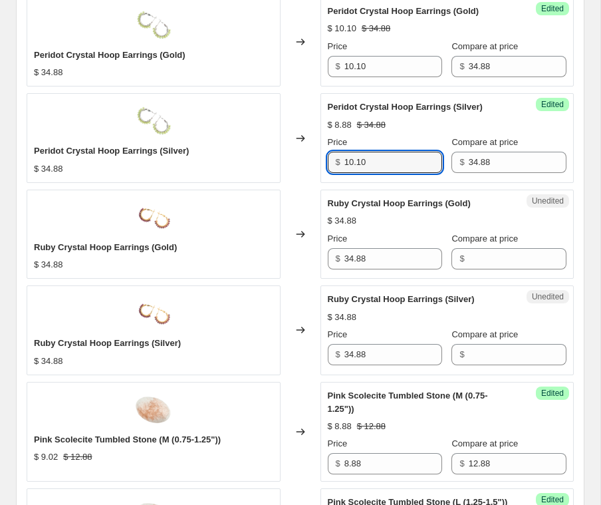
scroll to position [1663, 0]
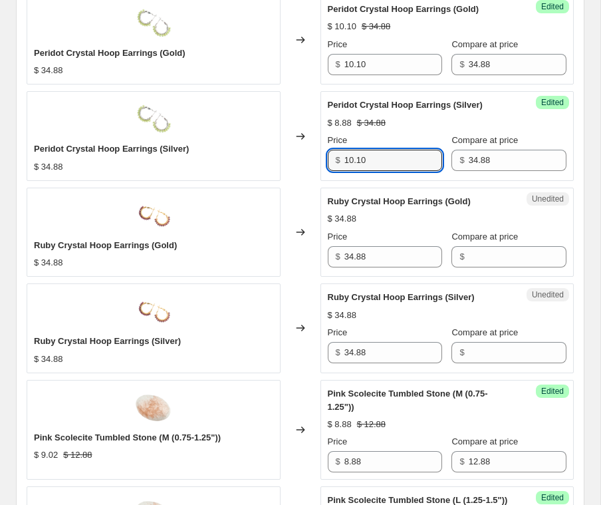
type input "10.10"
click at [463, 356] on span "$" at bounding box center [461, 352] width 5 height 10
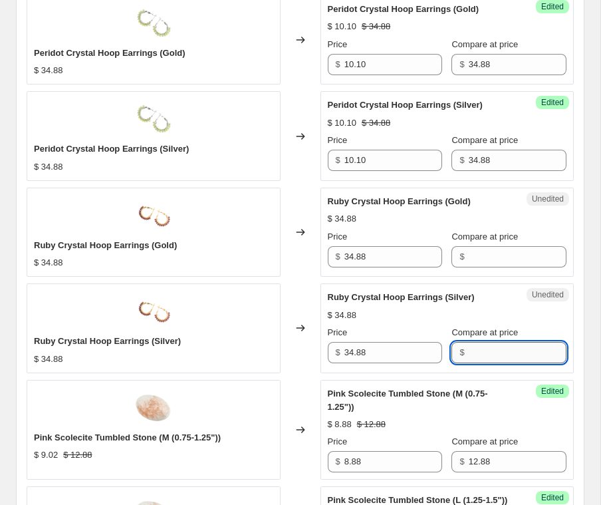
click at [473, 356] on input "Compare at price" at bounding box center [518, 352] width 98 height 21
type input "34.88"
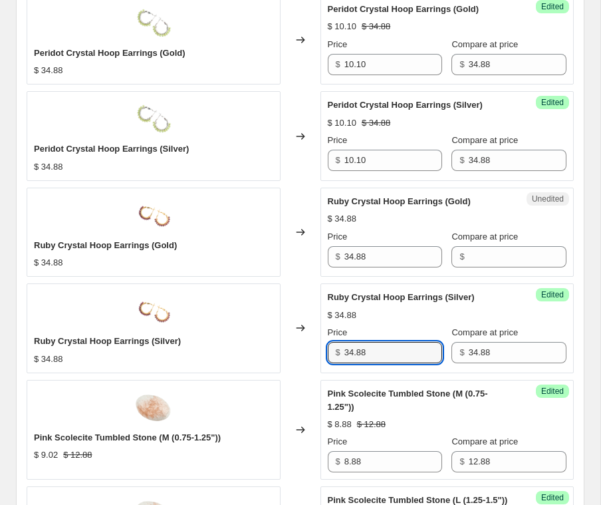
drag, startPoint x: 376, startPoint y: 350, endPoint x: 301, endPoint y: 350, distance: 75.1
click at [301, 350] on div "Ruby Crystal Hoop Earrings (Silver) $ 34.88 Changed to Success Edited [PERSON_N…" at bounding box center [300, 327] width 547 height 89
paste input "10.10"
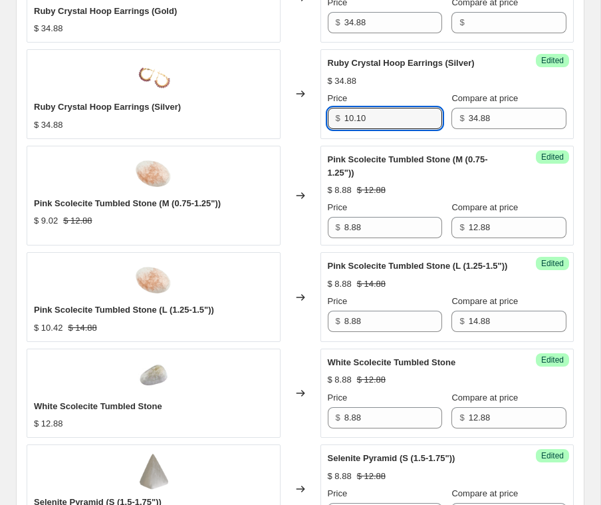
scroll to position [1899, 0]
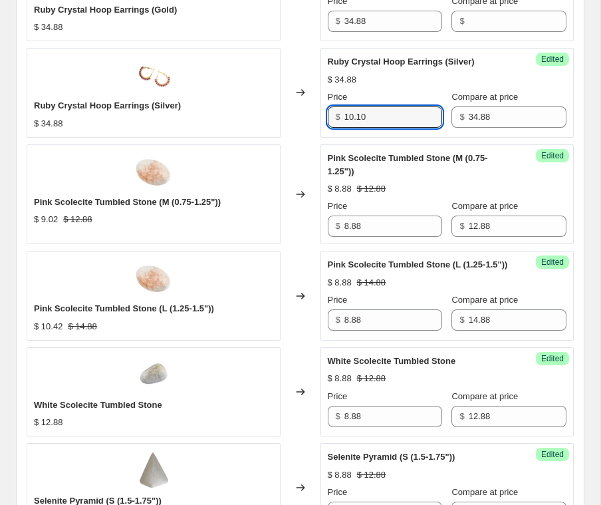
type input "10.10"
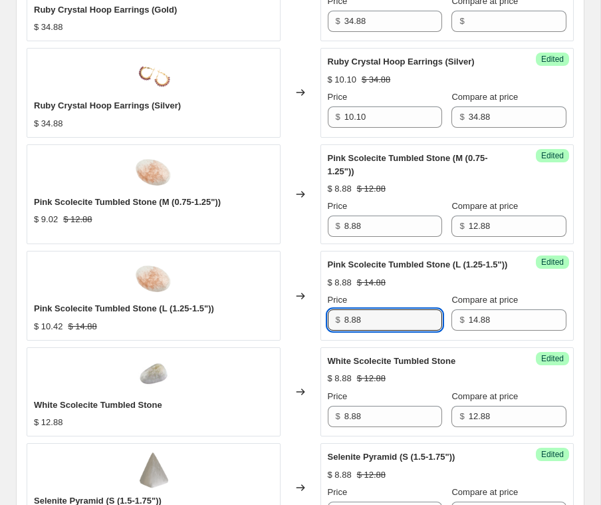
drag, startPoint x: 373, startPoint y: 333, endPoint x: 297, endPoint y: 333, distance: 75.8
click at [297, 333] on div "Pink Scolecite Tumbled Stone (L (1.25-1.5")) $ 10.42 $ 14.88 Changed to Success…" at bounding box center [300, 295] width 547 height 89
paste input "10.10"
type input "10.10"
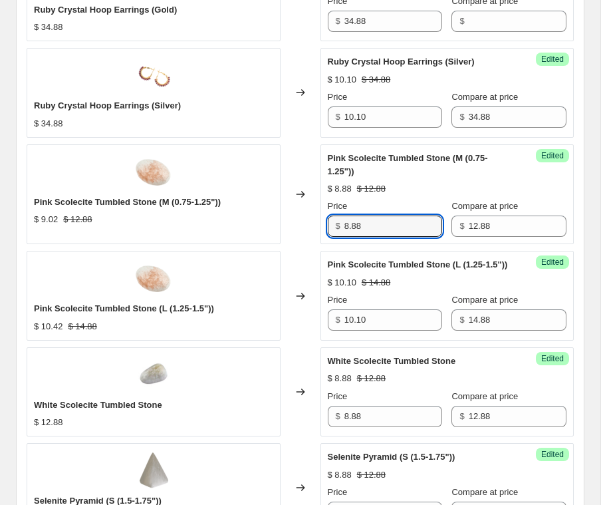
drag, startPoint x: 395, startPoint y: 228, endPoint x: 278, endPoint y: 227, distance: 117.0
click at [278, 228] on div "Pink Scolecite Tumbled Stone (M (0.75-1.25")) $ 9.02 $ 12.88 Changed to Success…" at bounding box center [300, 194] width 547 height 100
type input "12.88"
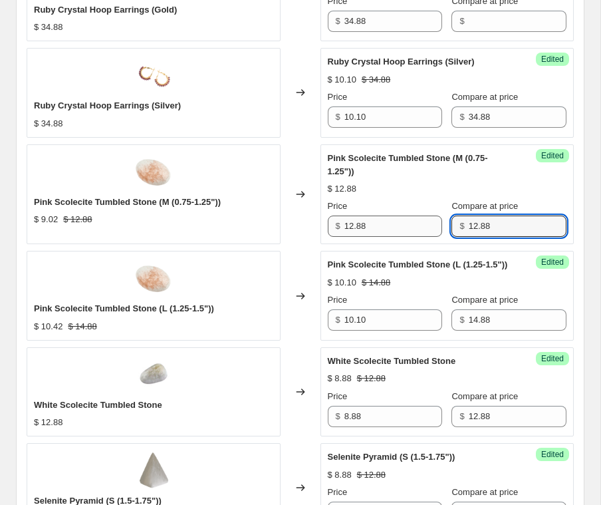
drag, startPoint x: 512, startPoint y: 225, endPoint x: 371, endPoint y: 223, distance: 140.9
click at [372, 223] on div "Price $ 12.88 Compare at price $ 12.88" at bounding box center [447, 217] width 239 height 37
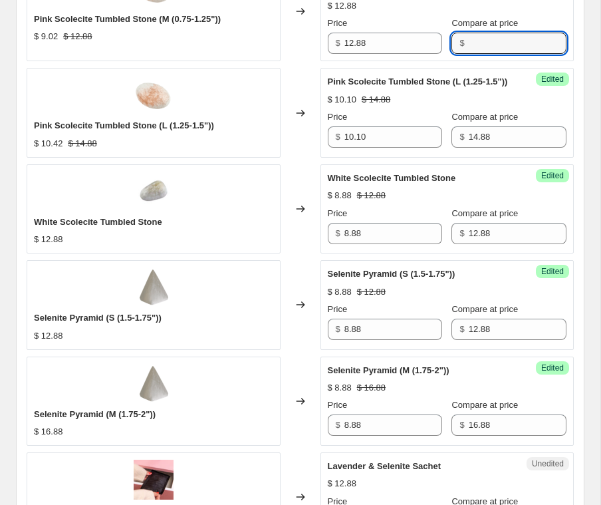
scroll to position [2101, 0]
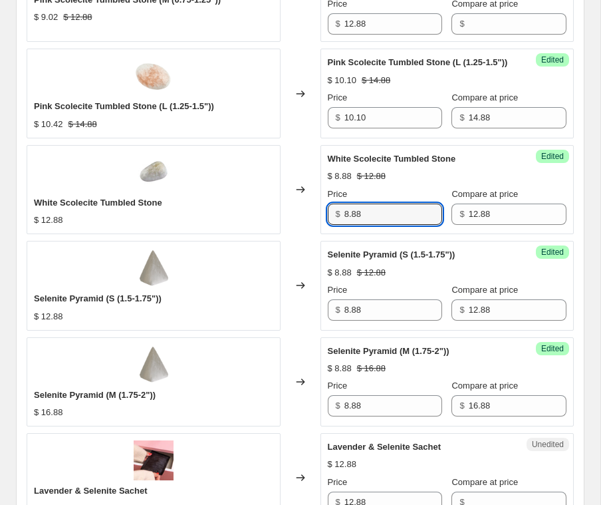
drag, startPoint x: 382, startPoint y: 225, endPoint x: 316, endPoint y: 225, distance: 65.2
click at [316, 225] on div "White Scolecite Tumbled Stone $ 12.88 Changed to Success Edited White Scolecite…" at bounding box center [300, 189] width 547 height 89
paste input "10.10"
type input "10.10"
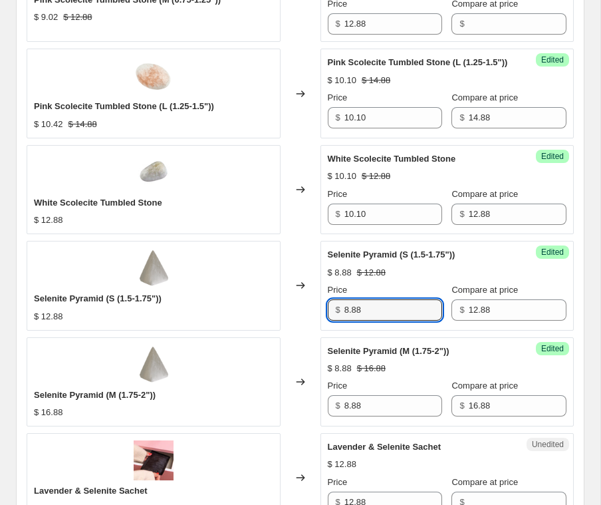
drag, startPoint x: 380, startPoint y: 320, endPoint x: 307, endPoint y: 320, distance: 73.1
click at [307, 320] on div "Selenite Pyramid (S (1.5-1.75")) $ 12.88 Changed to Success Edited [PERSON_NAME…" at bounding box center [300, 285] width 547 height 89
paste input "10.10"
type input "10.10"
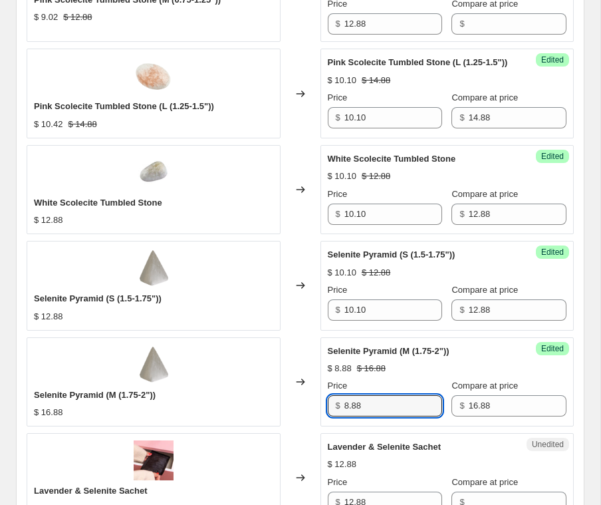
drag, startPoint x: 381, startPoint y: 421, endPoint x: 334, endPoint y: 414, distance: 47.7
click at [334, 414] on div "$ 8.88" at bounding box center [385, 405] width 115 height 21
type input "16.88"
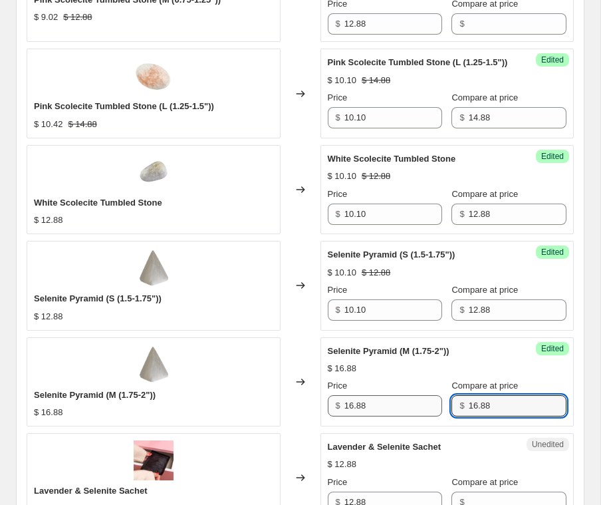
drag, startPoint x: 505, startPoint y: 416, endPoint x: 405, endPoint y: 414, distance: 100.4
click at [405, 414] on div "Price $ 16.88 Compare at price $ 16.88" at bounding box center [447, 397] width 239 height 37
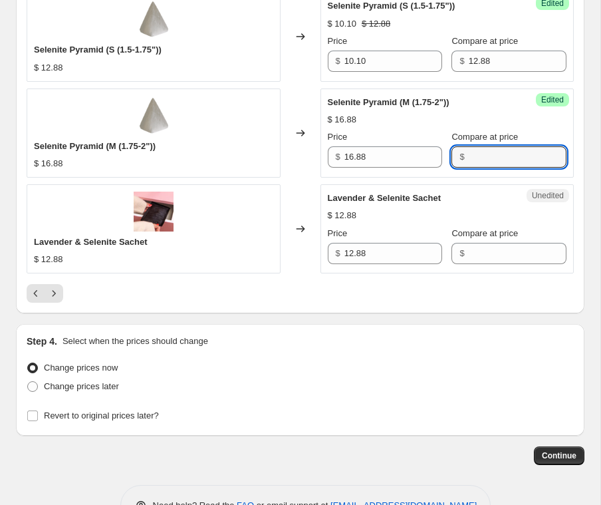
scroll to position [2351, 0]
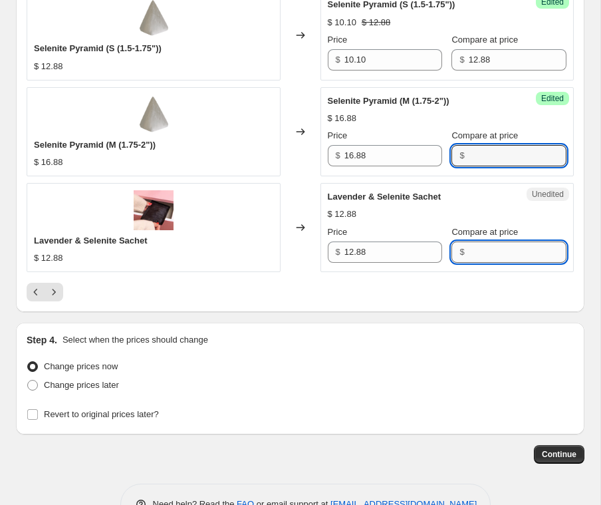
click at [505, 255] on input "Compare at price" at bounding box center [518, 251] width 98 height 21
type input "12.88"
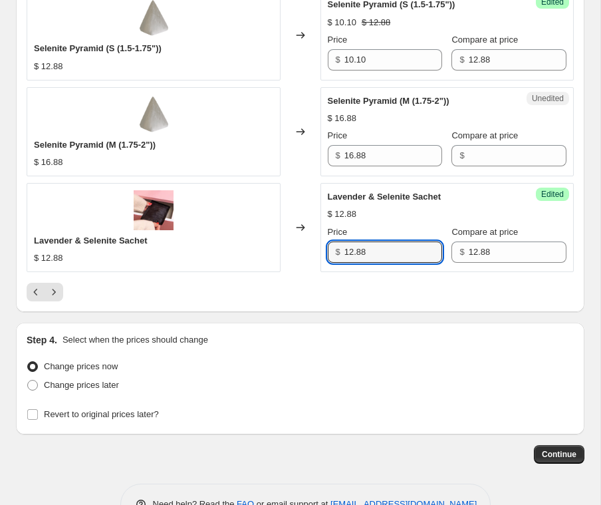
drag, startPoint x: 414, startPoint y: 264, endPoint x: 251, endPoint y: 264, distance: 162.9
click at [254, 264] on div "Lavender & Selenite Sachet $ 12.88 Changed to Success Edited [PERSON_NAME] & Se…" at bounding box center [300, 227] width 547 height 89
paste input "0.10"
type input "10.10"
click at [50, 299] on icon "Next" at bounding box center [53, 291] width 13 height 13
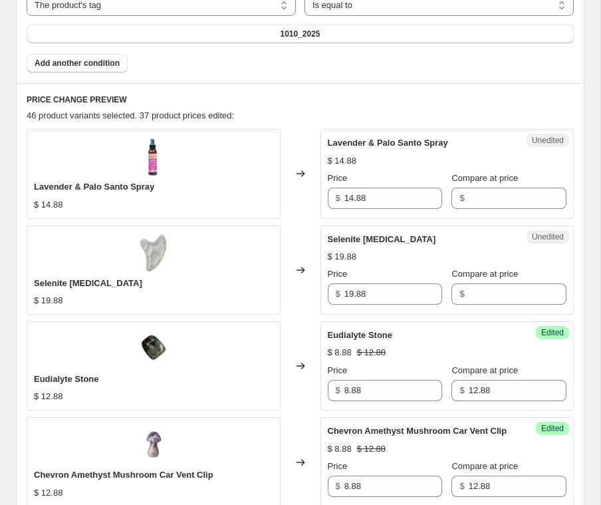
scroll to position [573, 0]
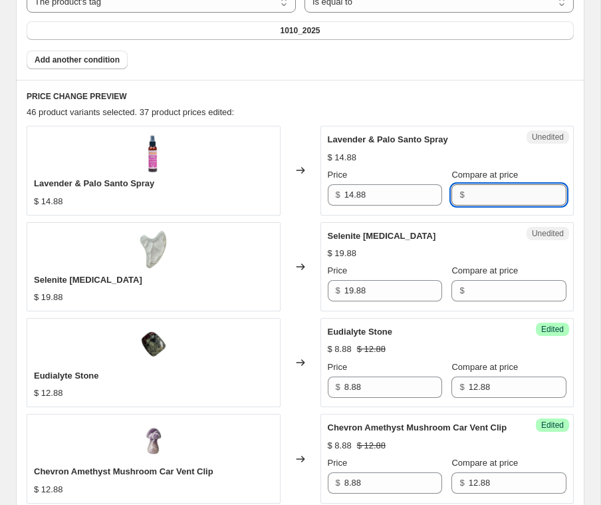
click at [477, 194] on input "Compare at price" at bounding box center [518, 194] width 98 height 21
type input "14.88"
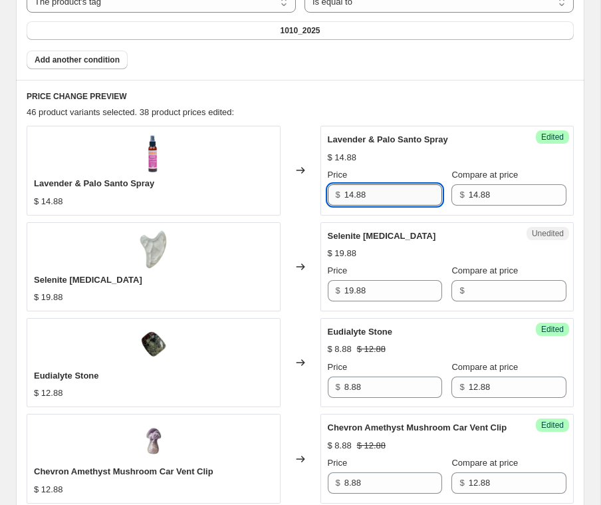
drag, startPoint x: 386, startPoint y: 187, endPoint x: 425, endPoint y: 202, distance: 41.9
click at [425, 202] on input "14.88" at bounding box center [393, 194] width 98 height 21
paste input "0.10"
type input "10.10"
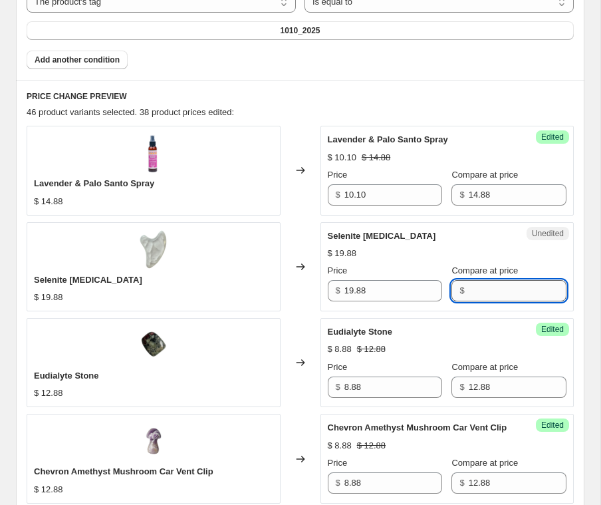
click at [487, 288] on input "Compare at price" at bounding box center [518, 290] width 98 height 21
type input "19.88"
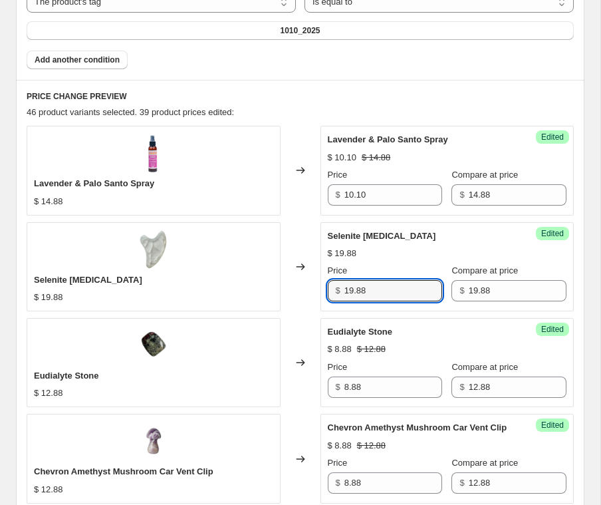
drag, startPoint x: 415, startPoint y: 293, endPoint x: 316, endPoint y: 293, distance: 98.4
click at [320, 293] on div "Success Edited Selenite [MEDICAL_DATA] $ 19.88 Price $ 19.88 Compare at price $…" at bounding box center [447, 266] width 254 height 89
paste input "0.10"
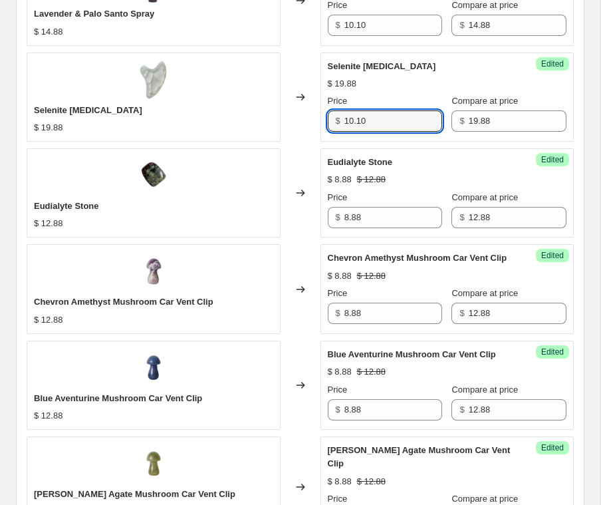
scroll to position [746, 0]
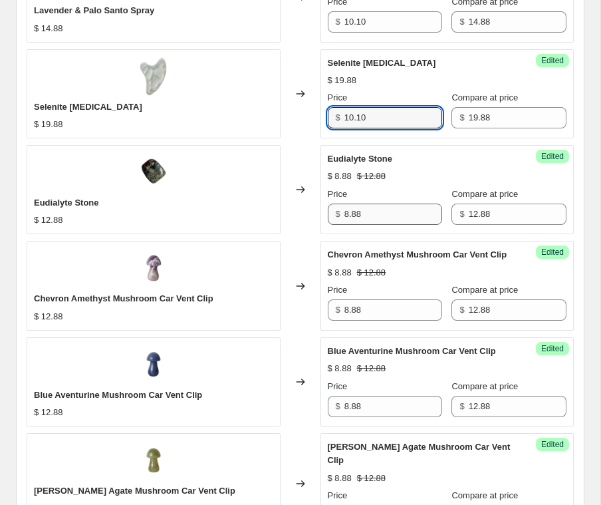
type input "10.10"
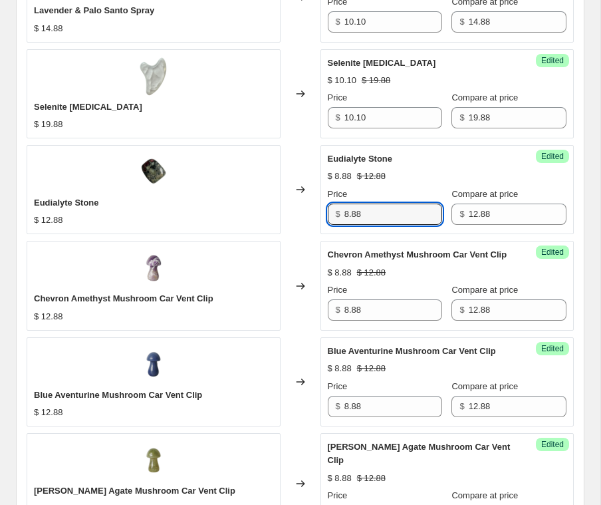
drag, startPoint x: 382, startPoint y: 215, endPoint x: 326, endPoint y: 215, distance: 55.2
click at [328, 215] on div "$ 8.88" at bounding box center [385, 213] width 115 height 21
paste input "10.10"
type input "10.10"
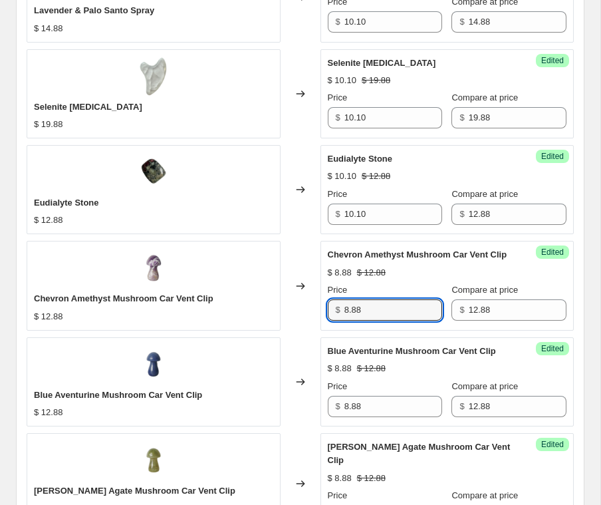
drag, startPoint x: 371, startPoint y: 310, endPoint x: 320, endPoint y: 310, distance: 50.5
click at [320, 310] on div "Success Edited Chevron Amethyst Mushroom Car Vent Clip $ 8.88 $ 12.88 Price $ 8…" at bounding box center [447, 285] width 254 height 89
paste input "10.10"
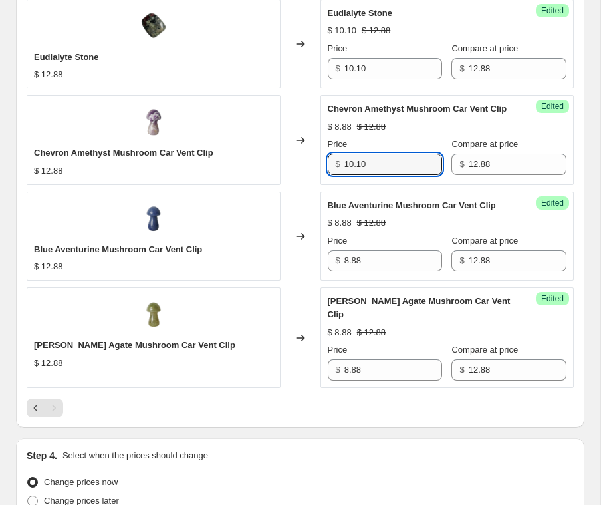
scroll to position [900, 0]
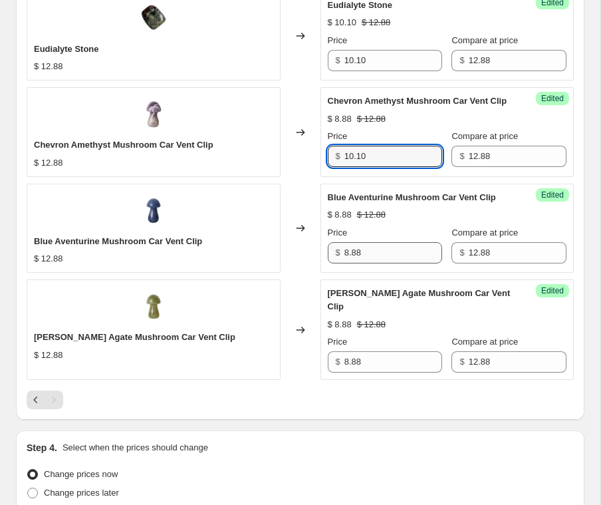
type input "10.10"
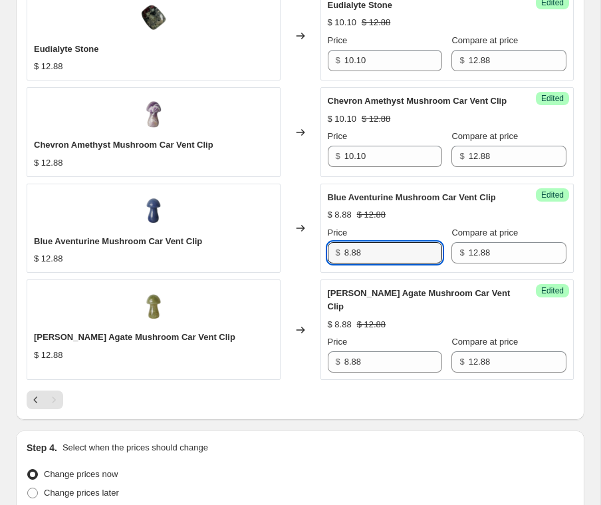
drag, startPoint x: 372, startPoint y: 250, endPoint x: 328, endPoint y: 250, distance: 43.2
click at [328, 250] on div "$ 8.88" at bounding box center [385, 252] width 115 height 21
paste input "10.10"
type input "10.10"
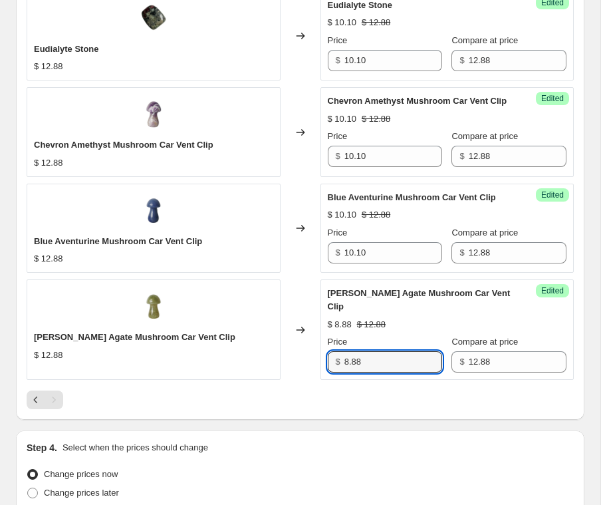
drag, startPoint x: 375, startPoint y: 346, endPoint x: 304, endPoint y: 346, distance: 71.1
click at [304, 346] on div "[PERSON_NAME] Agate Mushroom Car Vent Clip $ 12.88 Changed to Success Edited [P…" at bounding box center [300, 329] width 547 height 100
paste input "10.10"
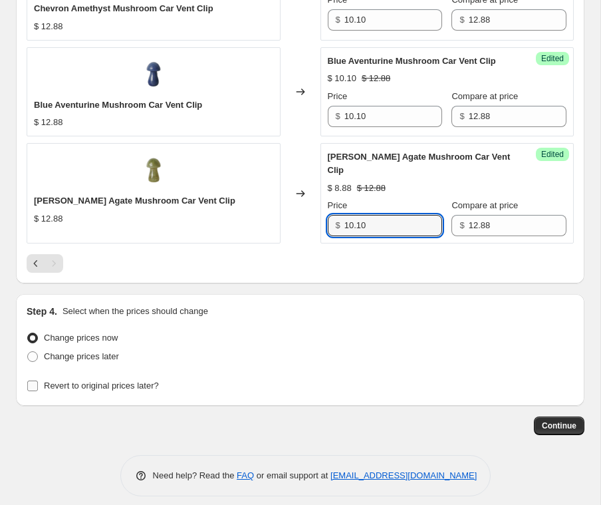
type input "10.10"
click at [110, 379] on span "Revert to original prices later?" at bounding box center [101, 385] width 115 height 13
click at [38, 380] on input "Revert to original prices later?" at bounding box center [32, 385] width 11 height 11
checkbox input "true"
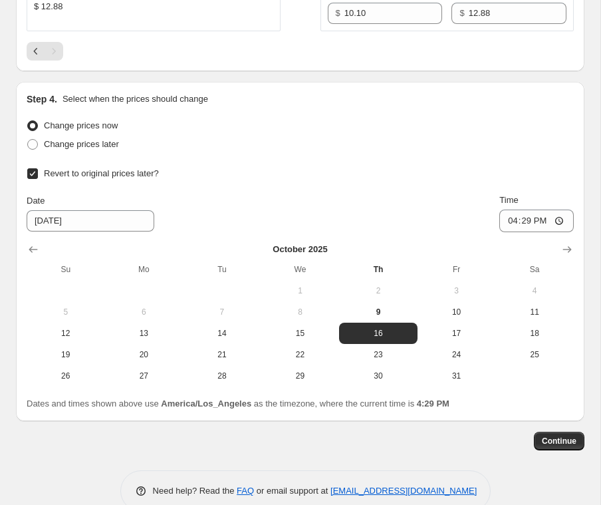
scroll to position [1263, 0]
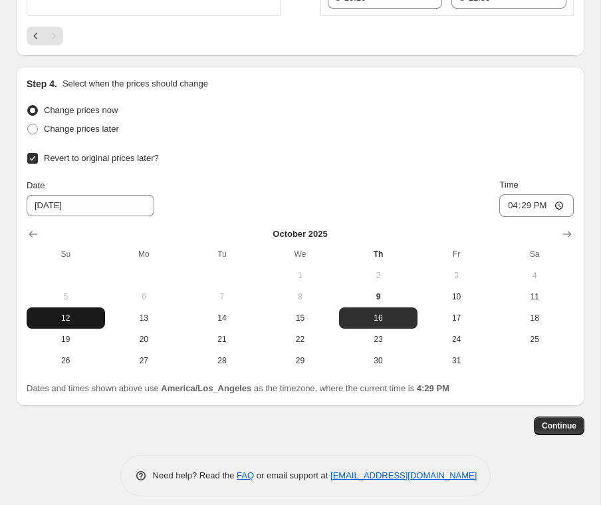
click at [78, 312] on span "12" at bounding box center [66, 317] width 68 height 11
type input "[DATE]"
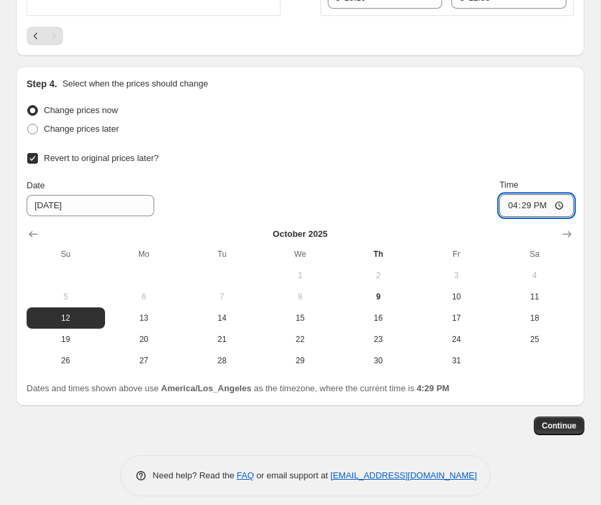
click at [513, 196] on input "16:29" at bounding box center [536, 205] width 74 height 23
type input "00:15"
click at [556, 420] on span "Continue" at bounding box center [559, 425] width 35 height 11
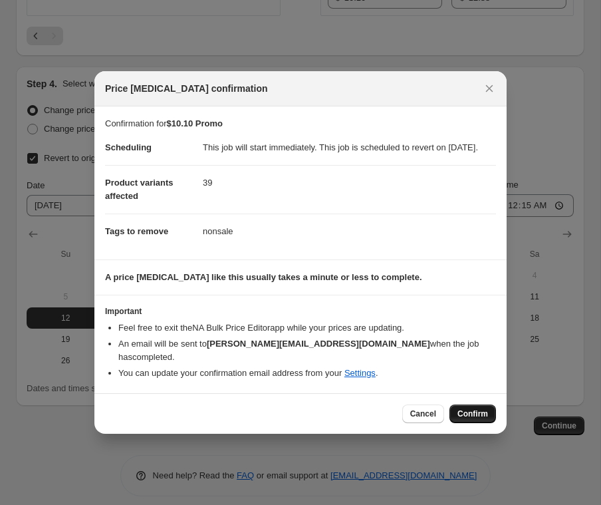
click at [479, 411] on span "Confirm" at bounding box center [472, 413] width 31 height 11
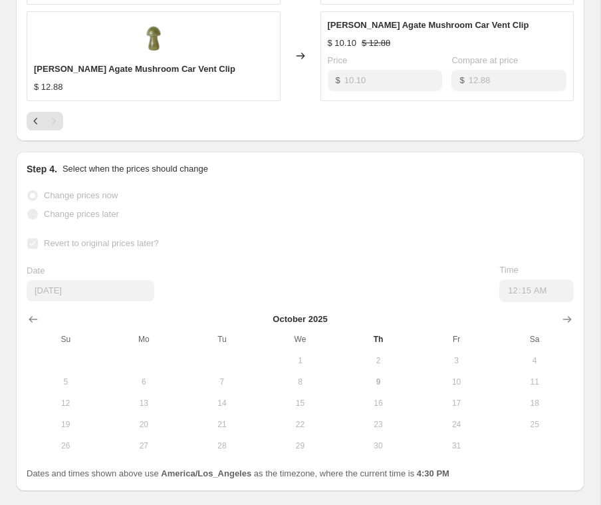
scroll to position [1298, 0]
